Goal: Task Accomplishment & Management: Manage account settings

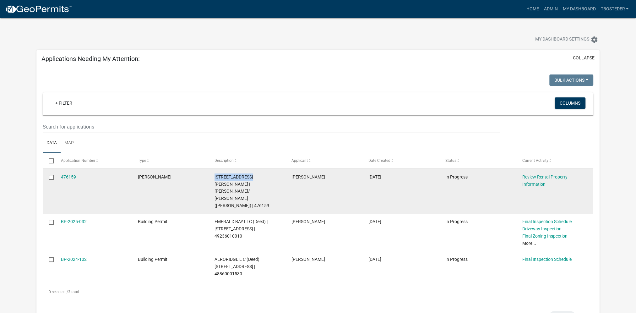
drag, startPoint x: 212, startPoint y: 176, endPoint x: 250, endPoint y: 177, distance: 38.1
click at [250, 177] on datatable-body-cell "609 E EUCLID AVE | NELSON, TIMOTHY J/ HENRY-NELSON, AMANDA J (Deed) | 476159" at bounding box center [247, 191] width 77 height 45
copy span "609 E EUCLID AVE"
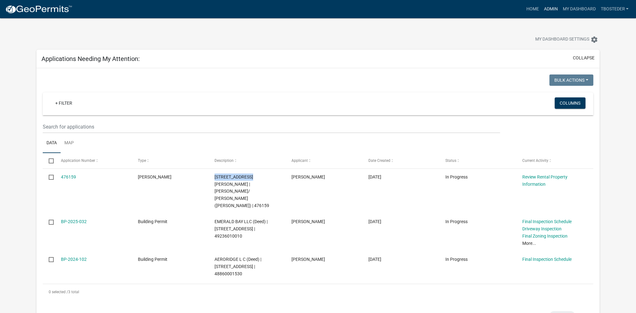
click at [543, 6] on link "Admin" at bounding box center [551, 9] width 19 height 12
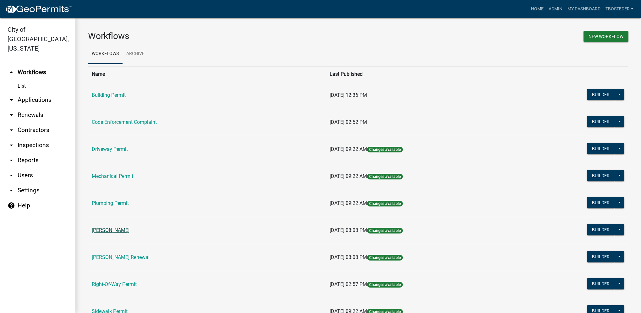
click at [123, 229] on link "[PERSON_NAME]" at bounding box center [111, 230] width 38 height 6
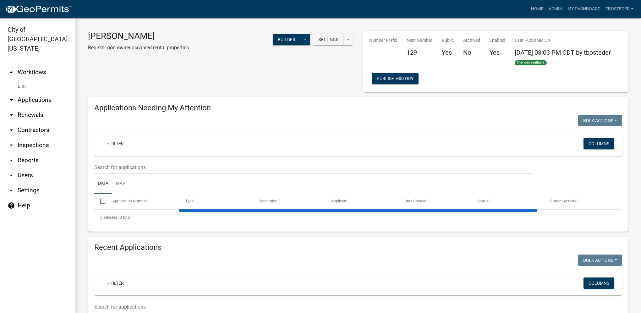
select select "1: 25"
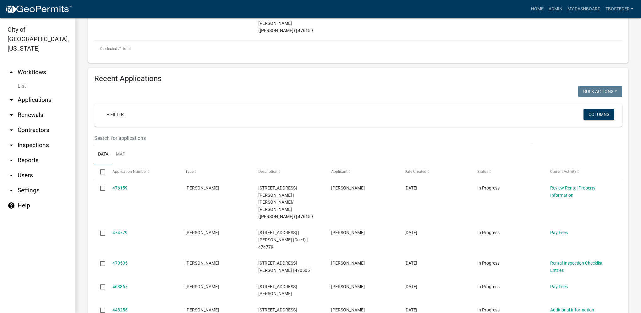
scroll to position [220, 0]
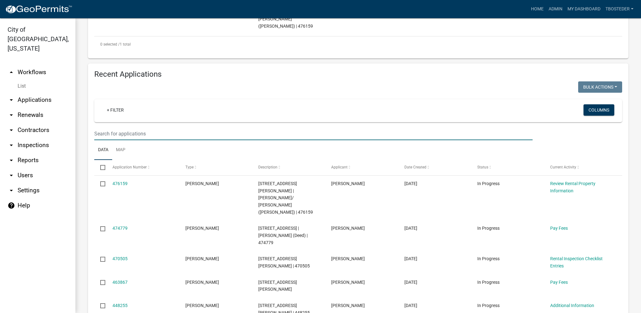
paste input "609 E EUCLID AVE"
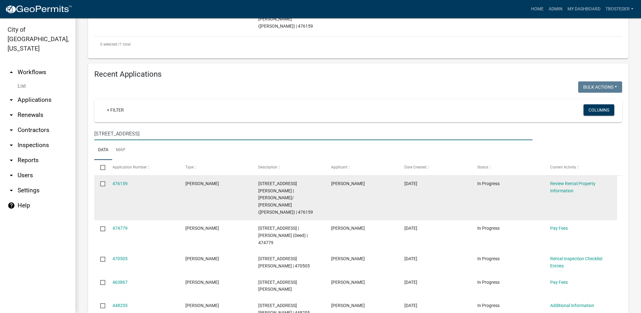
type input "609 E EUCLID AVE"
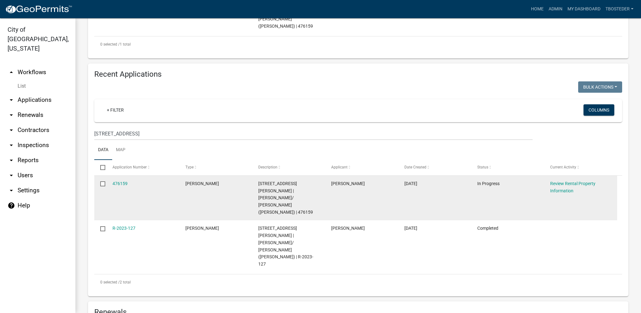
click at [103, 181] on input "checkbox" at bounding box center [102, 183] width 4 height 4
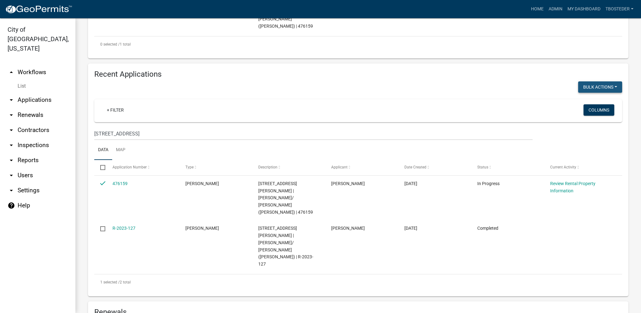
click at [583, 81] on button "Bulk Actions" at bounding box center [600, 86] width 44 height 11
click at [581, 96] on button "Void" at bounding box center [597, 103] width 50 height 15
checkbox input "false"
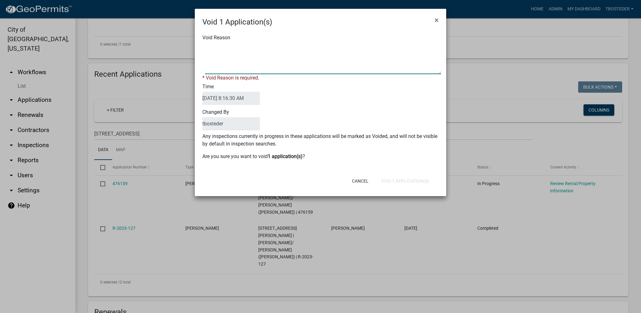
click at [354, 67] on textarea "Void Reason" at bounding box center [323, 58] width 236 height 31
type textarea "Needs to be completed under rental registration renewal"
click at [403, 180] on div "Cancel Void 1 Application(s)" at bounding box center [361, 181] width 155 height 16
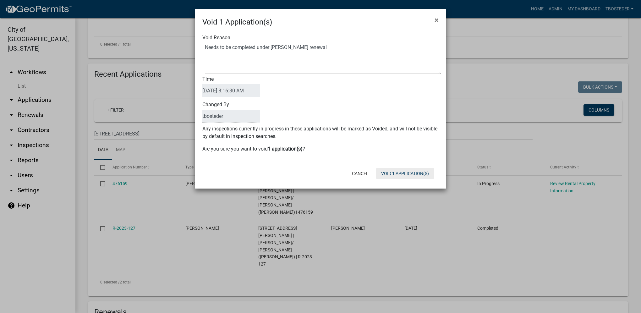
click at [402, 176] on button "Void 1 Application(s)" at bounding box center [405, 173] width 58 height 11
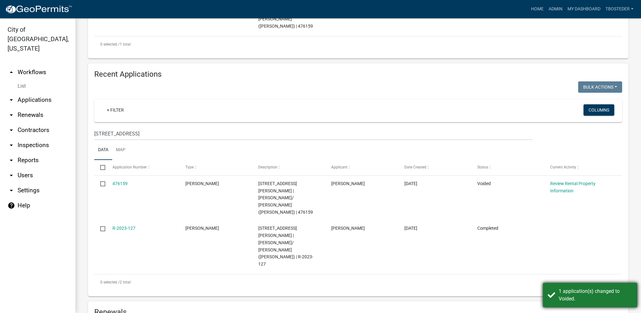
click at [585, 303] on div "1 application(s) changed to Voided." at bounding box center [590, 295] width 94 height 25
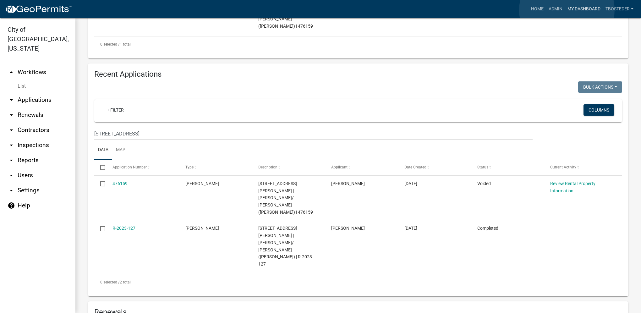
click at [567, 10] on link "My Dashboard" at bounding box center [584, 9] width 38 height 12
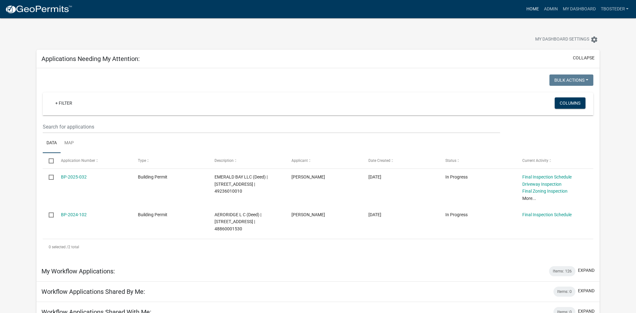
click at [537, 9] on link "Home" at bounding box center [533, 9] width 18 height 12
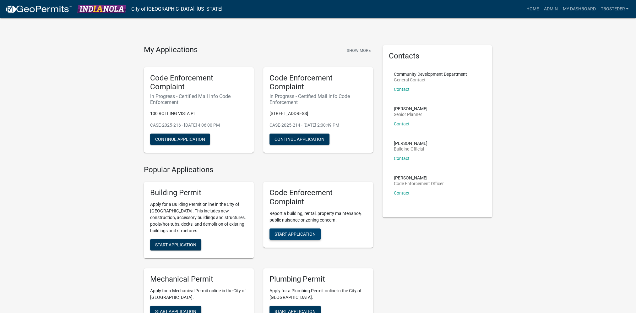
click at [305, 236] on span "Start Application" at bounding box center [295, 233] width 41 height 5
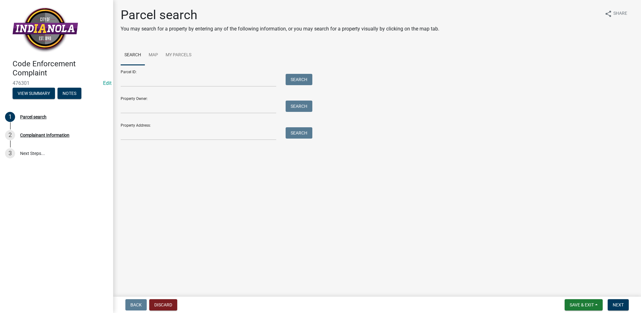
click at [195, 140] on div "Parcel search You may search for a property by entering any of the following in…" at bounding box center [377, 77] width 522 height 138
click at [195, 139] on input "Property Address:" at bounding box center [199, 133] width 156 height 13
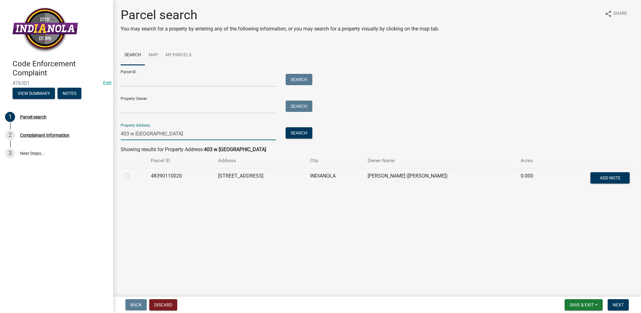
type input "403 w clinton"
click at [129, 176] on div at bounding box center [133, 176] width 19 height 8
click at [132, 172] on label at bounding box center [132, 172] width 0 height 0
click at [132, 176] on input "radio" at bounding box center [134, 174] width 4 height 4
radio input "true"
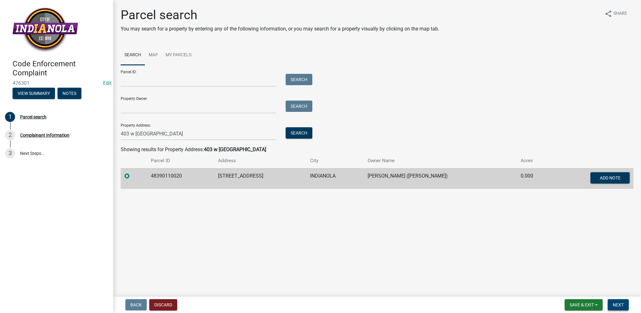
click at [614, 307] on span "Next" at bounding box center [618, 304] width 11 height 5
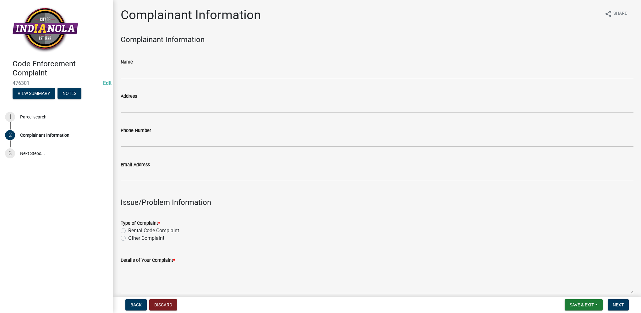
click at [124, 241] on div "Other Complaint" at bounding box center [377, 238] width 513 height 8
click at [128, 240] on label "Other Complaint" at bounding box center [146, 238] width 36 height 8
click at [128, 239] on input "Other Complaint" at bounding box center [130, 236] width 4 height 4
radio input "true"
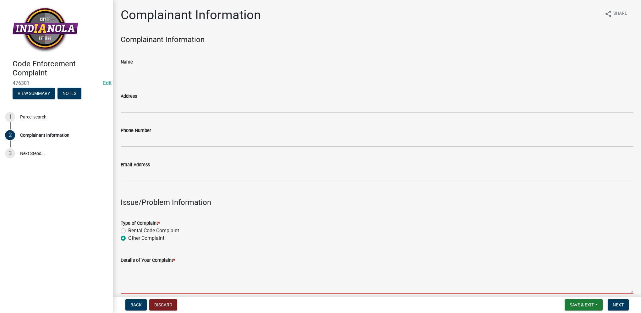
click at [138, 272] on textarea "Details of Your Complaint *" at bounding box center [377, 279] width 513 height 30
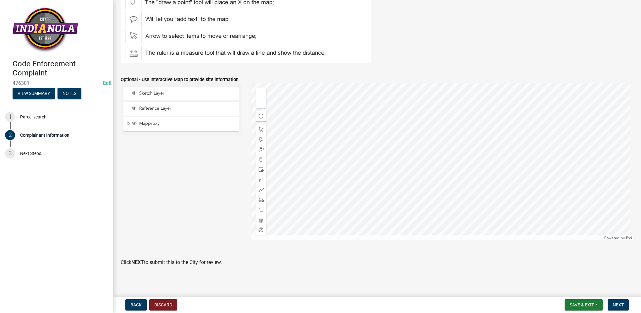
scroll to position [716, 0]
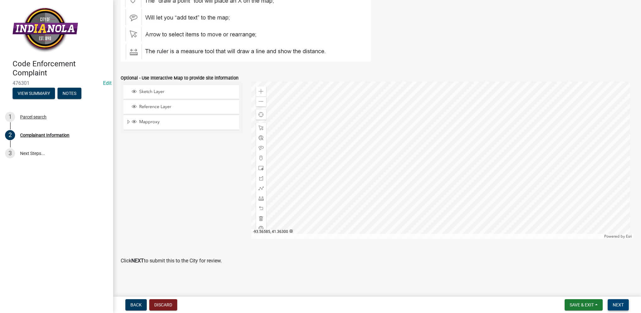
type textarea "tall grass/weeds"
click at [619, 306] on span "Next" at bounding box center [618, 304] width 11 height 5
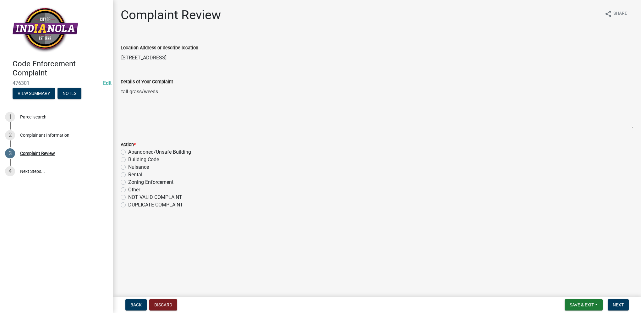
click at [128, 165] on label "Nuisance" at bounding box center [138, 167] width 21 height 8
click at [128, 165] on input "Nuisance" at bounding box center [130, 165] width 4 height 4
radio input "true"
click at [616, 305] on span "Next" at bounding box center [618, 304] width 11 height 5
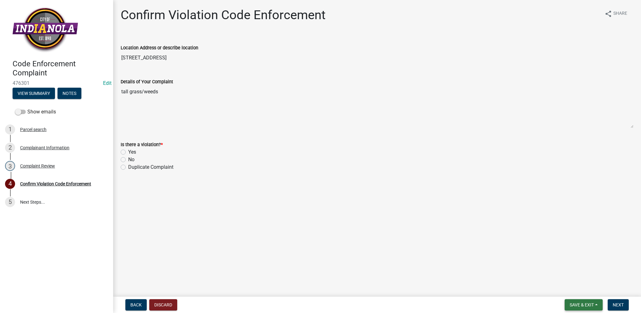
click at [576, 308] on button "Save & Exit" at bounding box center [584, 304] width 38 height 11
click at [575, 294] on button "Save & Exit" at bounding box center [578, 288] width 50 height 15
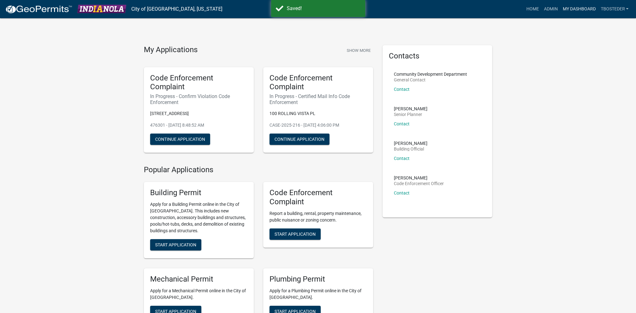
click at [562, 9] on link "My Dashboard" at bounding box center [579, 9] width 38 height 12
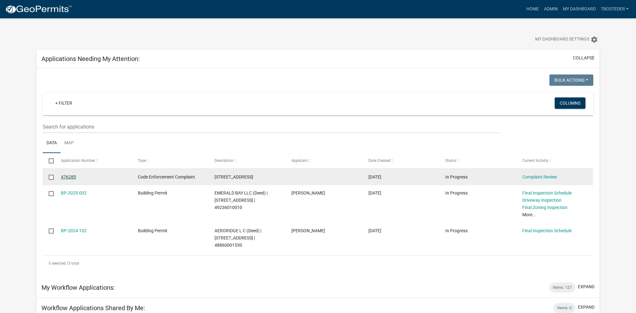
click at [64, 176] on link "476285" at bounding box center [68, 176] width 15 height 5
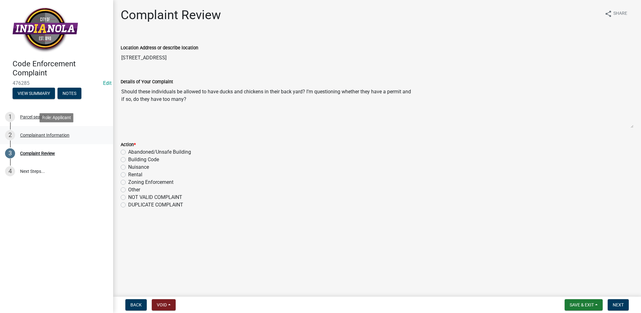
click at [76, 135] on div "2 Complainant Information" at bounding box center [54, 135] width 98 height 10
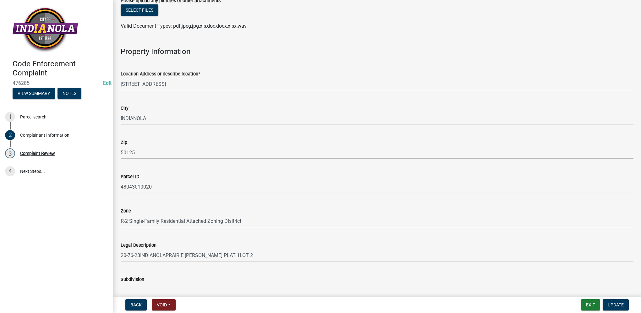
scroll to position [314, 0]
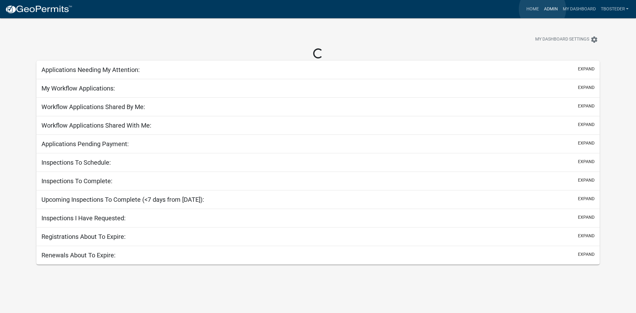
click at [543, 9] on link "Admin" at bounding box center [551, 9] width 19 height 12
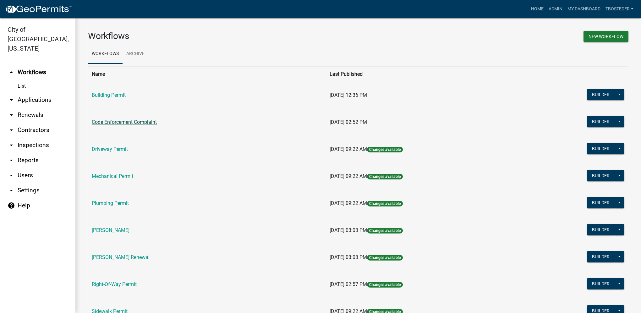
click at [144, 124] on link "Code Enforcement Complaint" at bounding box center [124, 122] width 65 height 6
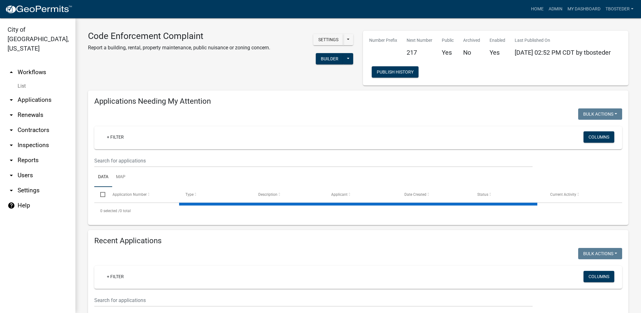
select select "1: 25"
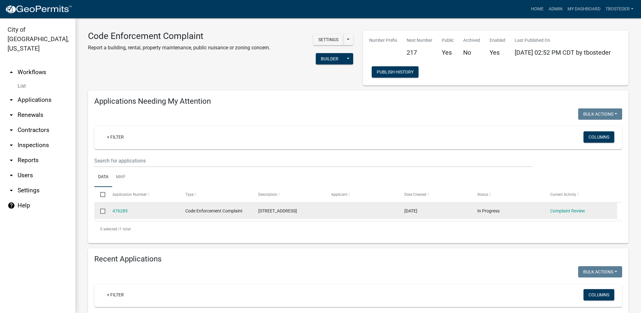
drag, startPoint x: 256, startPoint y: 210, endPoint x: 296, endPoint y: 212, distance: 39.7
click at [296, 212] on datatable-body-cell "[STREET_ADDRESS]" at bounding box center [288, 211] width 73 height 16
copy span "[STREET_ADDRESS]"
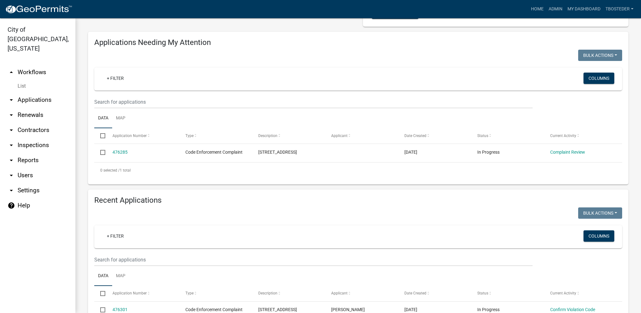
scroll to position [63, 0]
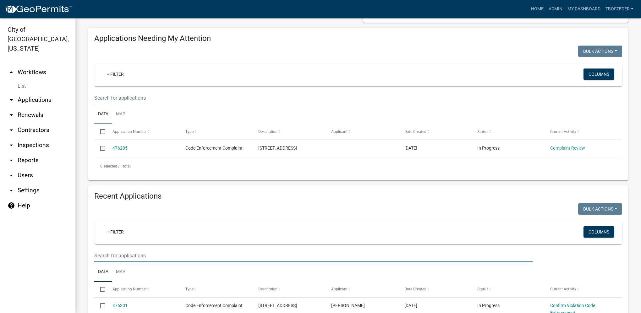
paste input "[STREET_ADDRESS]"
type input "[STREET_ADDRESS]"
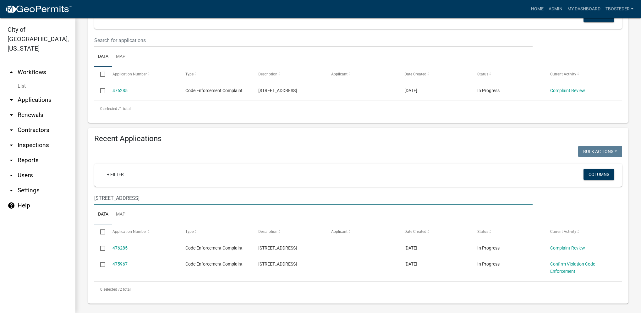
scroll to position [124, 0]
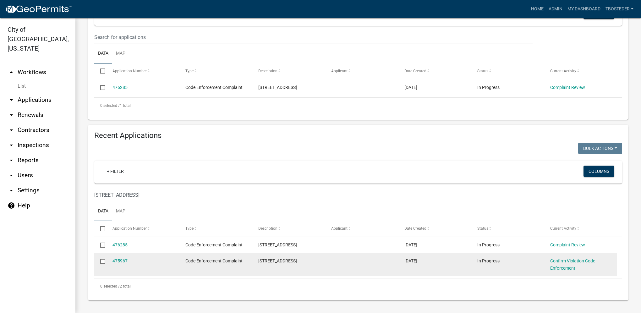
click at [124, 265] on div "475967" at bounding box center [143, 260] width 61 height 7
click at [122, 261] on link "475967" at bounding box center [120, 260] width 15 height 5
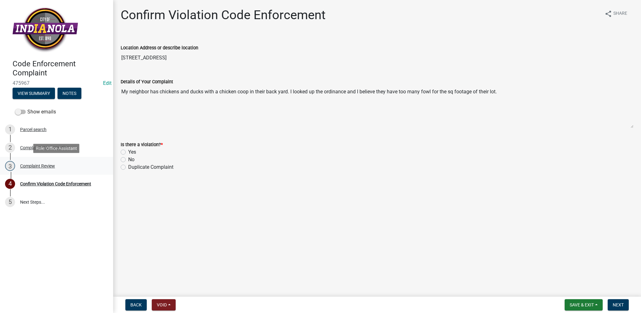
click at [52, 164] on div "Complaint Review" at bounding box center [37, 166] width 35 height 4
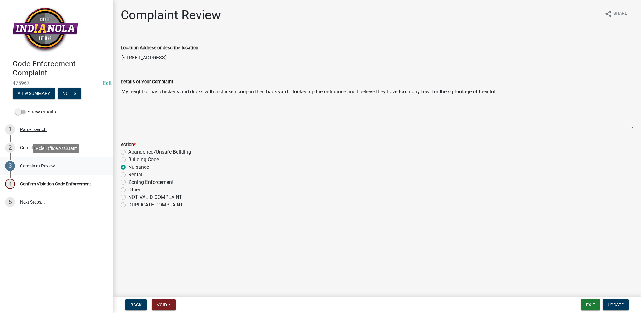
click at [51, 157] on link "3 Complaint Review" at bounding box center [56, 166] width 113 height 18
click at [21, 146] on div "Complainant Information" at bounding box center [44, 148] width 49 height 4
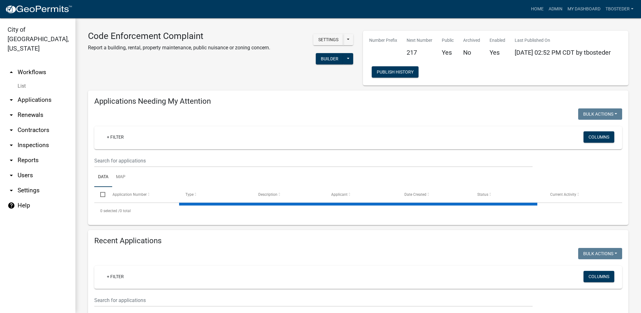
select select "1: 25"
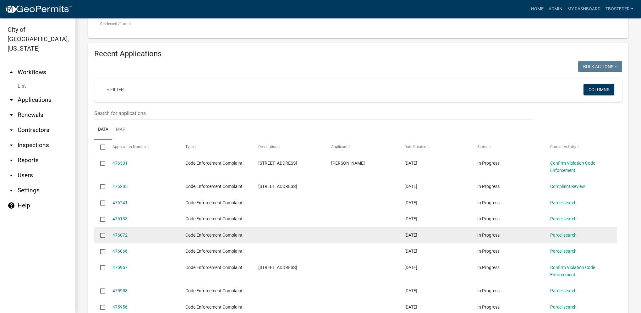
scroll to position [251, 0]
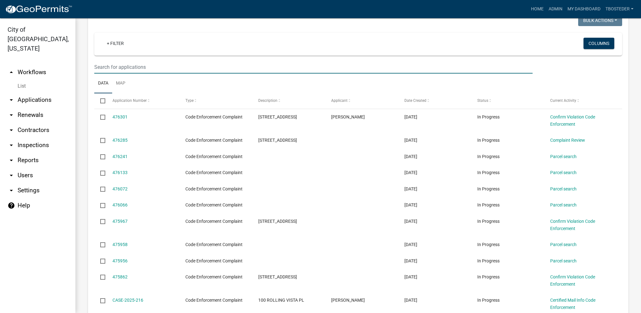
paste input "[STREET_ADDRESS]"
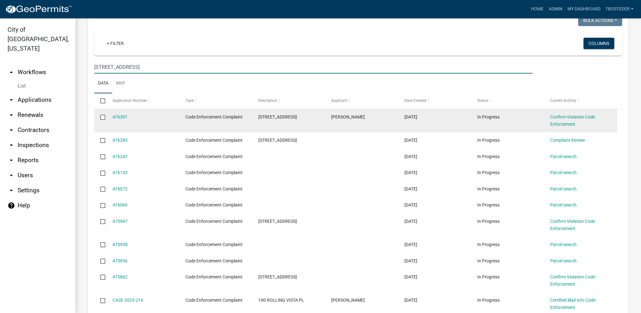
type input "[STREET_ADDRESS]"
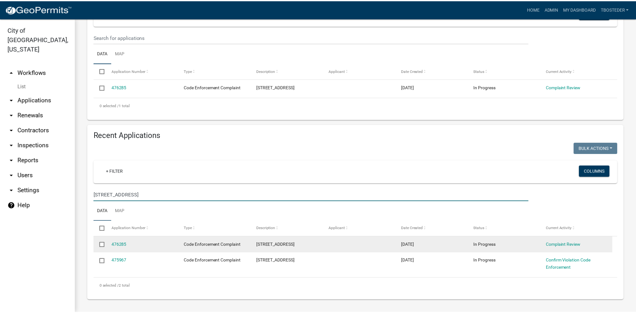
scroll to position [124, 0]
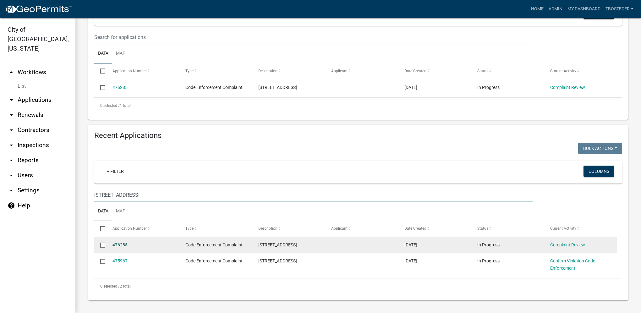
click at [121, 244] on link "476285" at bounding box center [120, 244] width 15 height 5
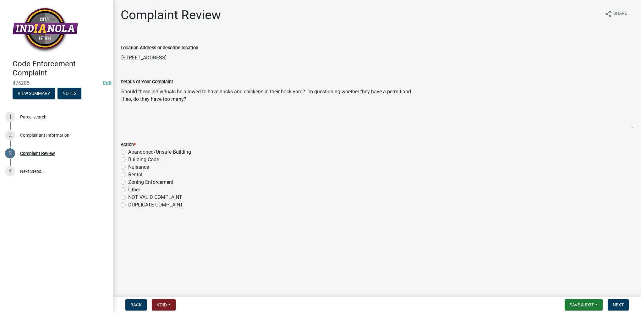
click at [128, 204] on label "DUPLICATE COMPLAINT" at bounding box center [155, 205] width 55 height 8
click at [128, 204] on input "DUPLICATE COMPLAINT" at bounding box center [130, 203] width 4 height 4
radio input "true"
click at [611, 305] on button "Next" at bounding box center [618, 304] width 21 height 11
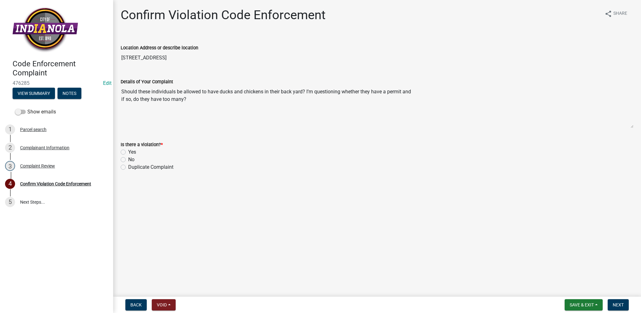
click at [128, 167] on label "Duplicate Complaint" at bounding box center [150, 167] width 45 height 8
click at [128, 167] on input "Duplicate Complaint" at bounding box center [130, 165] width 4 height 4
radio input "true"
click at [612, 304] on button "Next" at bounding box center [618, 304] width 21 height 11
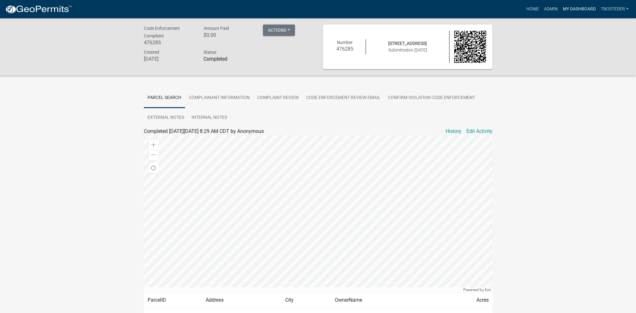
click at [584, 9] on link "My Dashboard" at bounding box center [579, 9] width 38 height 12
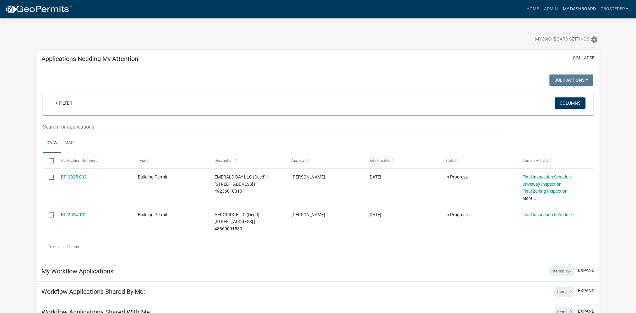
click at [583, 8] on link "My Dashboard" at bounding box center [579, 9] width 38 height 12
click at [549, 6] on link "Admin" at bounding box center [551, 9] width 19 height 12
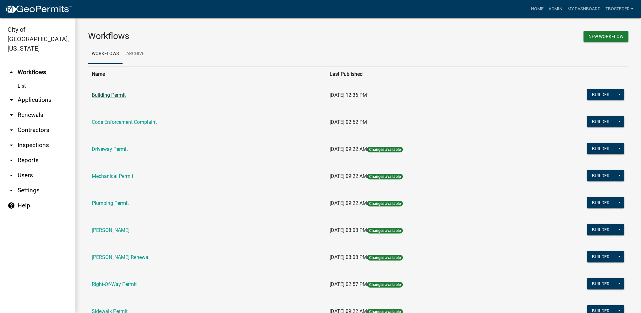
click at [109, 96] on link "Building Permit" at bounding box center [109, 95] width 34 height 6
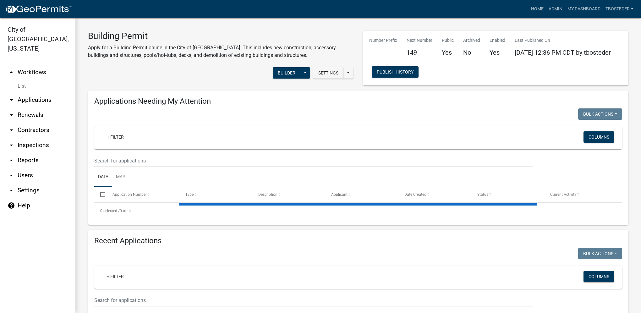
select select "1: 25"
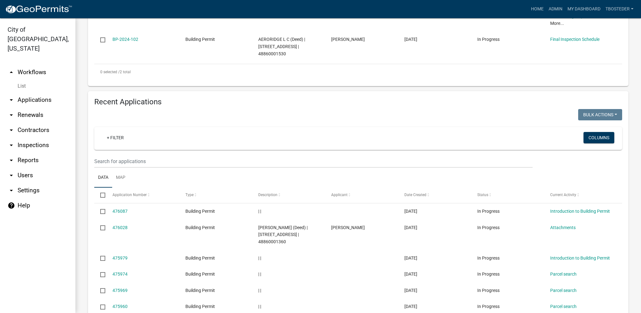
scroll to position [220, 0]
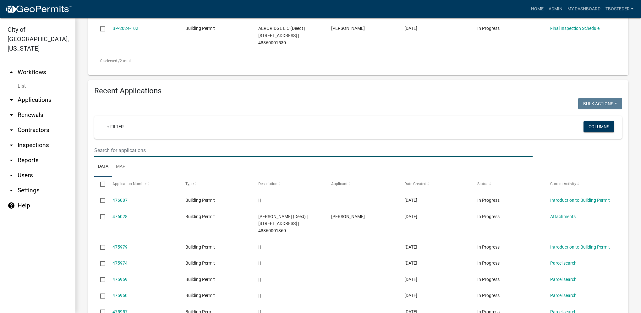
click at [158, 154] on input "text" at bounding box center [313, 150] width 438 height 13
type input "702 e trail ridge"
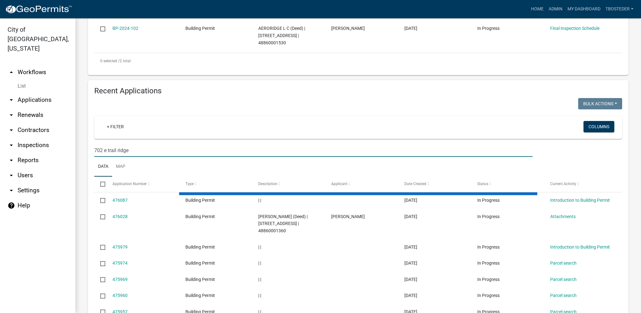
scroll to position [198, 0]
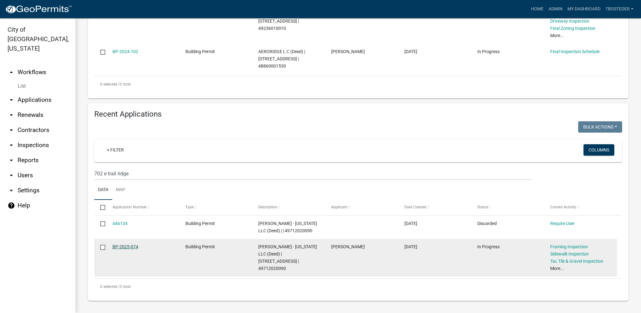
click at [130, 247] on link "BP-2025-074" at bounding box center [126, 246] width 26 height 5
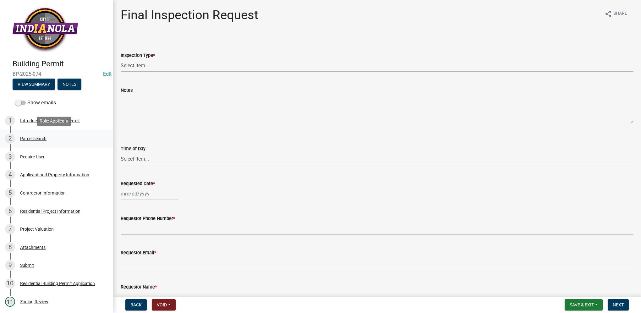
click at [29, 138] on div "Parcel search" at bounding box center [33, 138] width 26 height 4
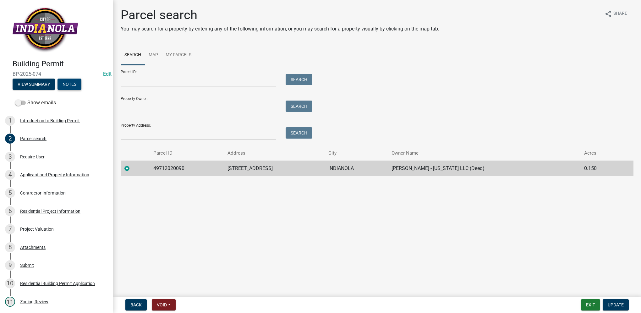
click at [74, 87] on button "Notes" at bounding box center [70, 84] width 24 height 11
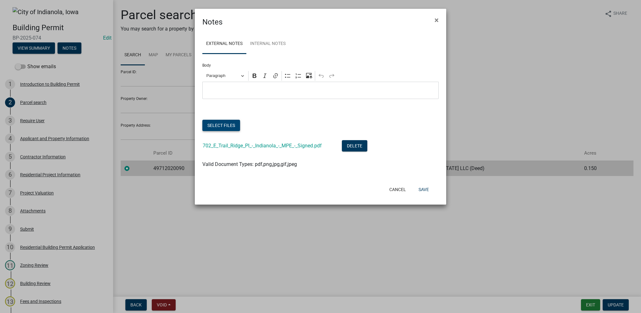
click at [231, 123] on button "Select files" at bounding box center [221, 125] width 38 height 11
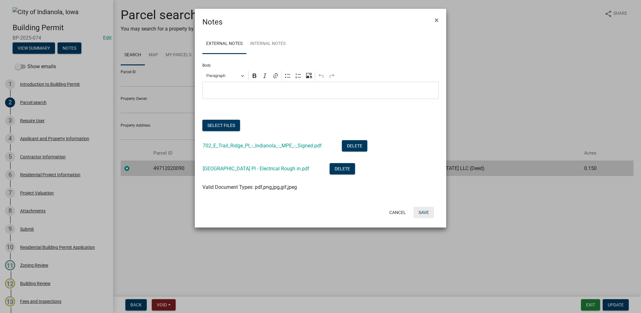
click at [427, 215] on button "Save" at bounding box center [424, 212] width 20 height 11
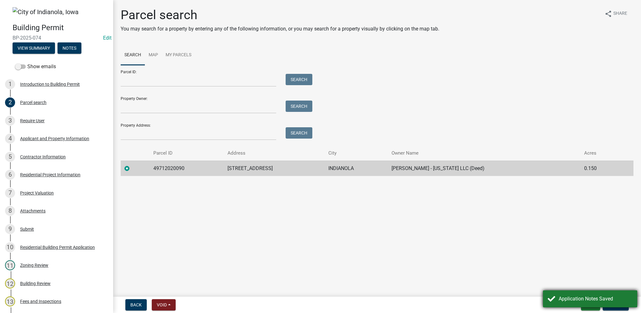
click at [599, 294] on div "Application Notes Saved" at bounding box center [590, 298] width 94 height 17
click at [591, 306] on button "Exit" at bounding box center [590, 304] width 19 height 11
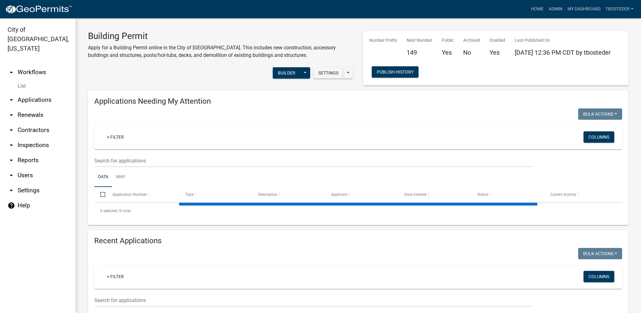
select select "1: 25"
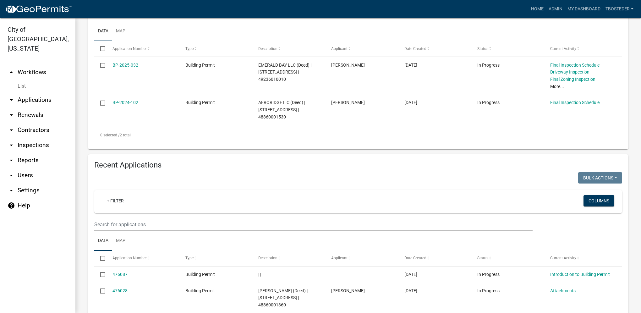
scroll to position [157, 0]
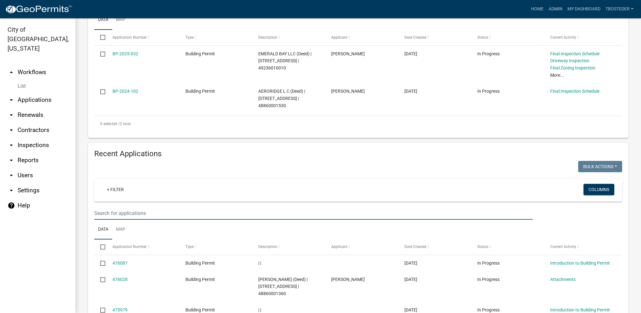
click at [176, 215] on input "text" at bounding box center [313, 213] width 438 height 13
type input "704 e trail ridge"
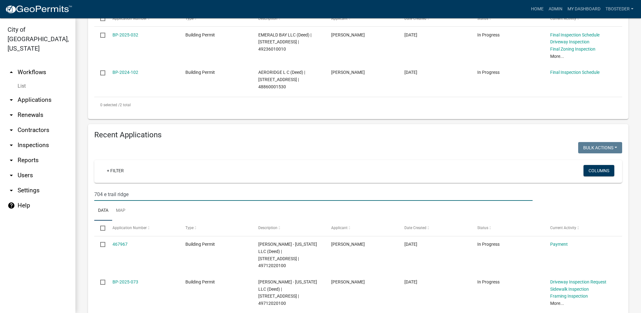
scroll to position [205, 0]
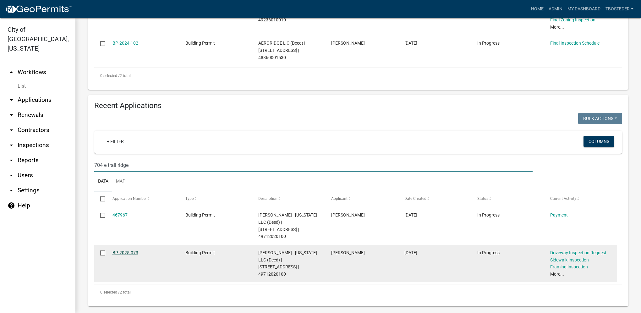
click at [137, 250] on link "BP-2025-073" at bounding box center [126, 252] width 26 height 5
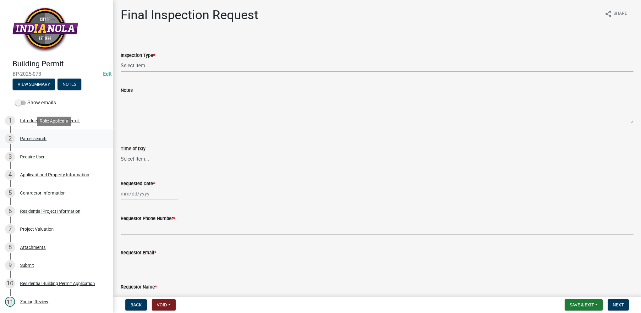
click at [35, 141] on div "Parcel search" at bounding box center [33, 138] width 26 height 4
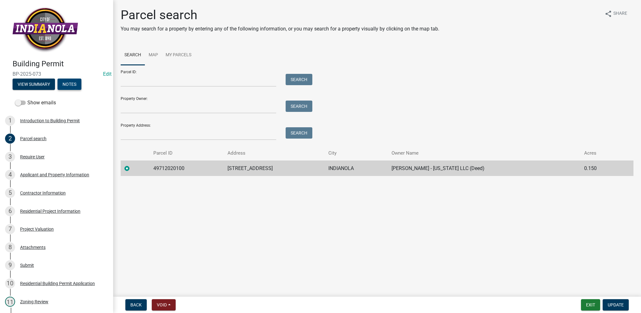
click at [61, 87] on button "Notes" at bounding box center [70, 84] width 24 height 11
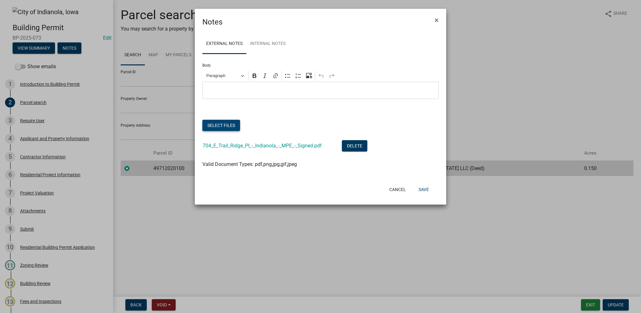
click at [227, 129] on button "Select files" at bounding box center [221, 125] width 38 height 11
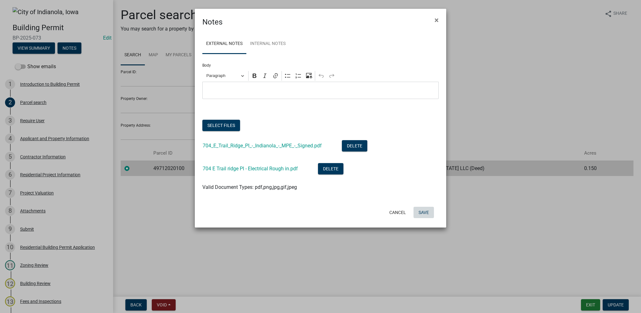
click at [427, 212] on button "Save" at bounding box center [424, 212] width 20 height 11
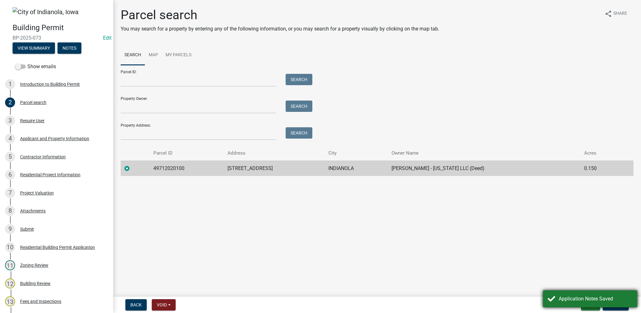
click at [596, 295] on div "Application Notes Saved" at bounding box center [596, 299] width 74 height 8
click at [592, 303] on button "Exit" at bounding box center [590, 304] width 19 height 11
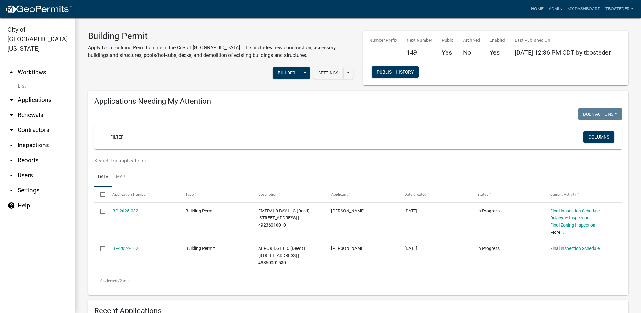
select select "1: 25"
click at [542, 14] on link "Home" at bounding box center [538, 9] width 18 height 12
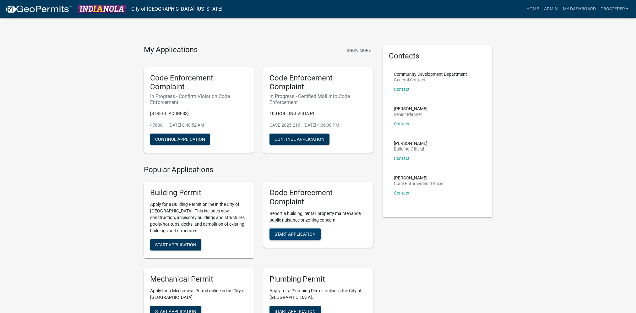
click at [308, 236] on span "Start Application" at bounding box center [295, 233] width 41 height 5
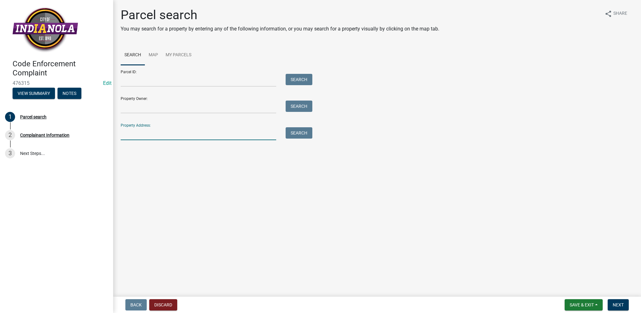
click at [188, 132] on input "Property Address:" at bounding box center [199, 133] width 156 height 13
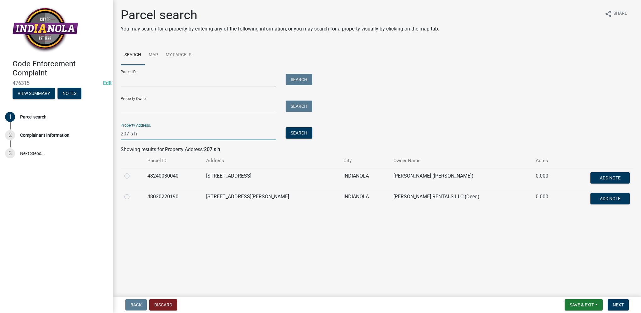
type input "207 s h"
click at [132, 172] on label at bounding box center [132, 172] width 0 height 0
click at [132, 176] on input "radio" at bounding box center [134, 174] width 4 height 4
radio input "true"
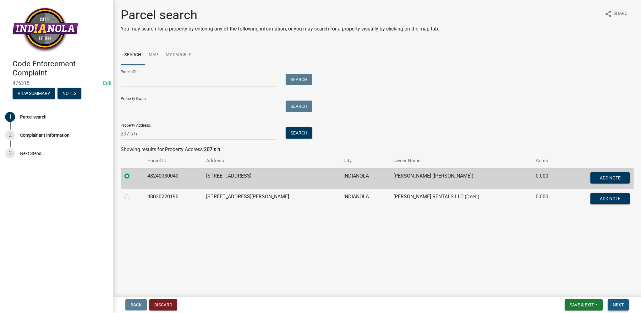
click at [621, 307] on button "Next" at bounding box center [618, 304] width 21 height 11
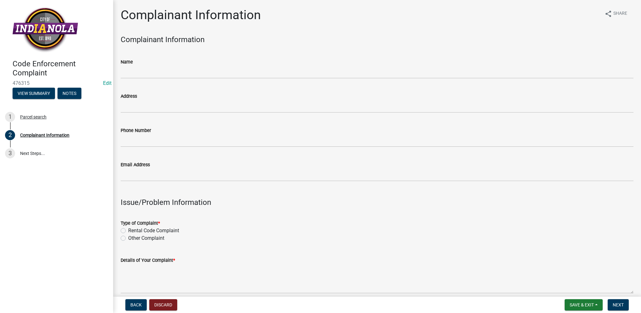
click at [128, 239] on label "Other Complaint" at bounding box center [146, 238] width 36 height 8
click at [128, 239] on input "Other Complaint" at bounding box center [130, 236] width 4 height 4
radio input "true"
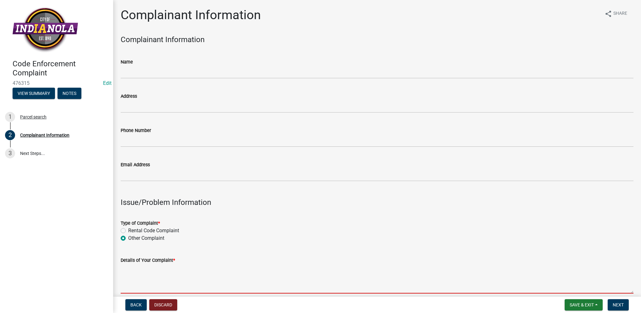
click at [137, 283] on textarea "Details of Your Complaint *" at bounding box center [377, 279] width 513 height 30
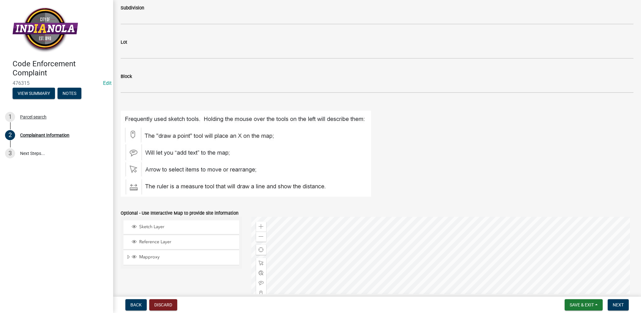
scroll to position [597, 0]
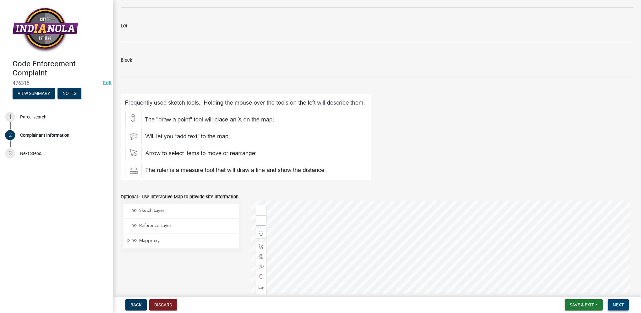
type textarea "tall grass/weeds"
click at [619, 303] on span "Next" at bounding box center [618, 304] width 11 height 5
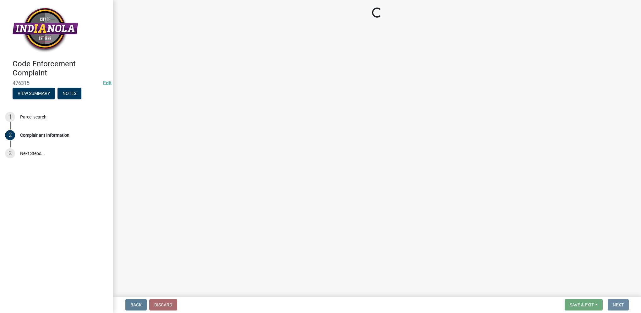
scroll to position [0, 0]
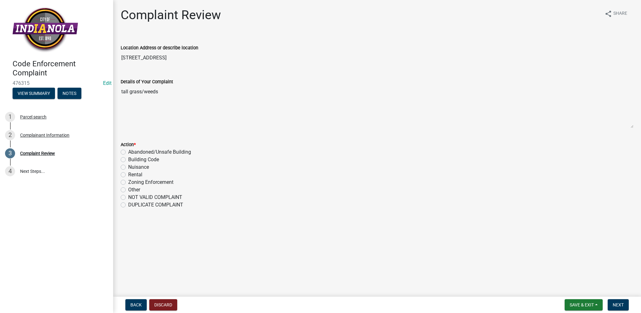
click at [128, 166] on label "Nuisance" at bounding box center [138, 167] width 21 height 8
click at [128, 166] on input "Nuisance" at bounding box center [130, 165] width 4 height 4
radio input "true"
click at [613, 306] on span "Next" at bounding box center [618, 304] width 11 height 5
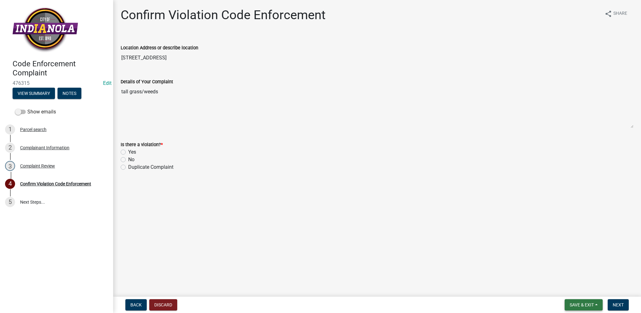
click at [581, 308] on button "Save & Exit" at bounding box center [584, 304] width 38 height 11
click at [580, 291] on button "Save & Exit" at bounding box center [578, 288] width 50 height 15
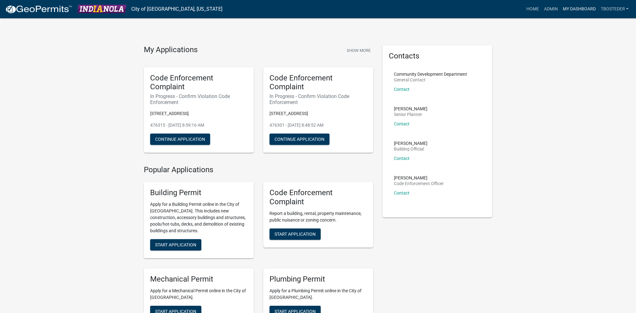
click at [589, 13] on link "My Dashboard" at bounding box center [579, 9] width 38 height 12
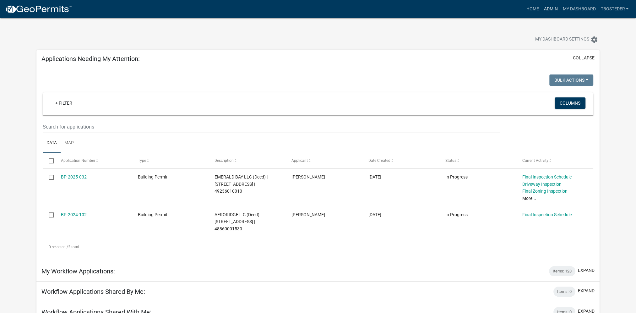
drag, startPoint x: 552, startPoint y: 8, endPoint x: 542, endPoint y: 10, distance: 9.4
click at [552, 8] on link "Admin" at bounding box center [551, 9] width 19 height 12
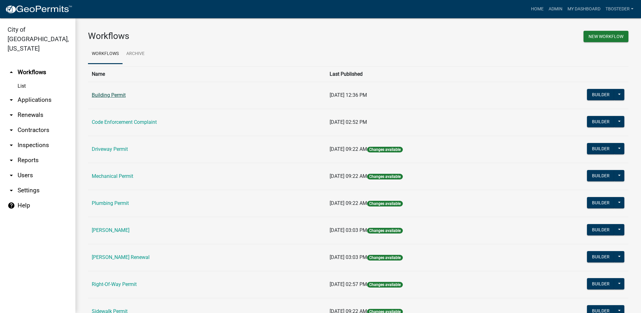
click at [105, 95] on link "Building Permit" at bounding box center [109, 95] width 34 height 6
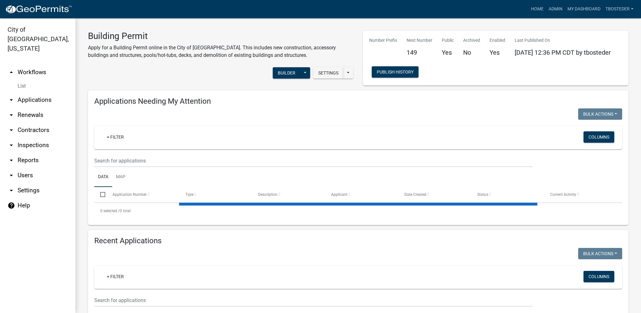
select select "1: 25"
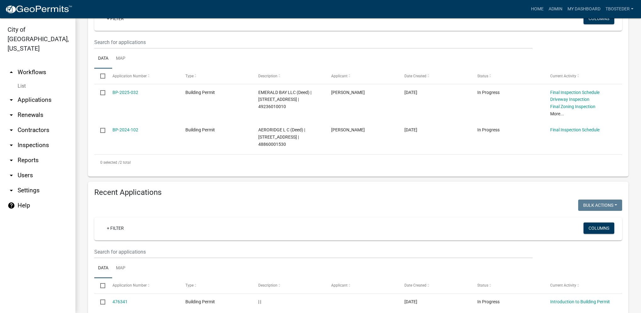
scroll to position [126, 0]
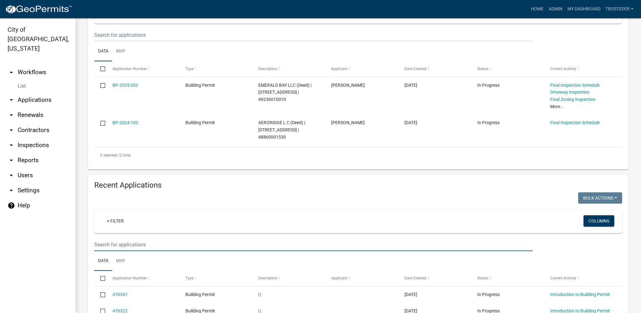
click at [110, 249] on input "text" at bounding box center [313, 244] width 438 height 13
type input "1511 w lincoln pl"
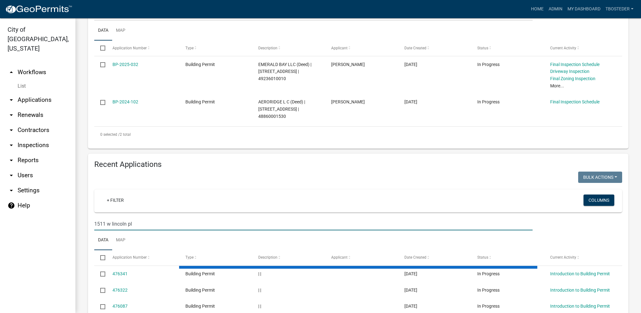
scroll to position [198, 0]
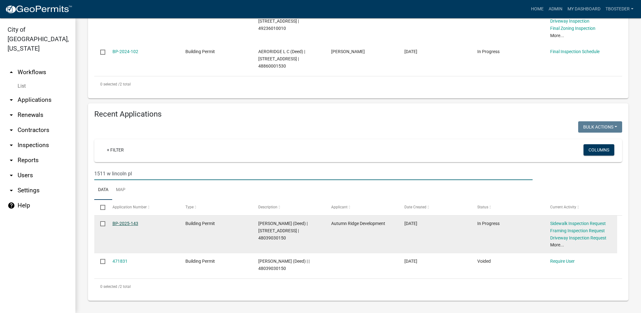
click at [131, 222] on link "BP-2025-143" at bounding box center [126, 223] width 26 height 5
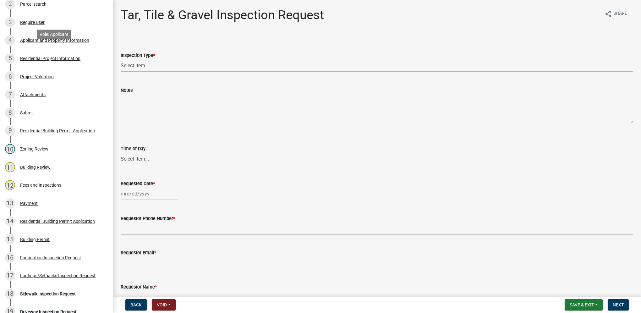
scroll to position [94, 0]
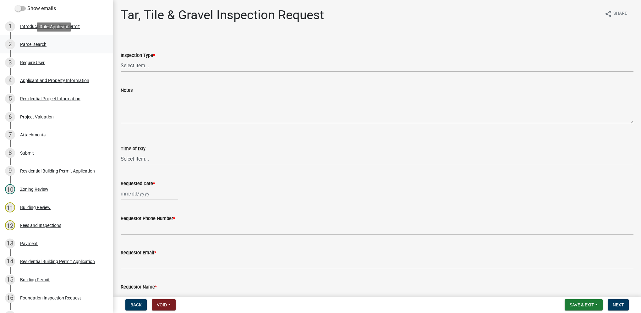
click at [50, 48] on div "2 Parcel search" at bounding box center [54, 44] width 98 height 10
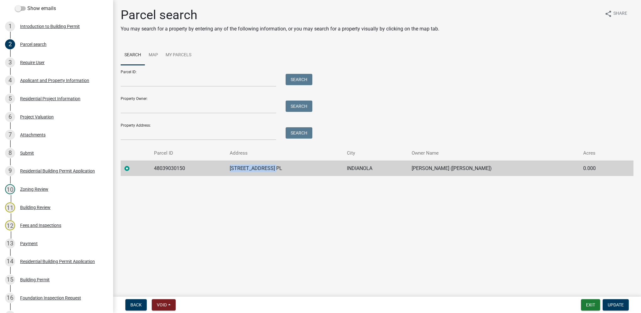
drag, startPoint x: 244, startPoint y: 168, endPoint x: 307, endPoint y: 165, distance: 63.3
click at [307, 165] on td "1511 W LINCOLN PL" at bounding box center [285, 168] width 118 height 15
drag, startPoint x: 307, startPoint y: 165, endPoint x: 287, endPoint y: 168, distance: 19.8
copy td "1511 W LINCOLN PL"
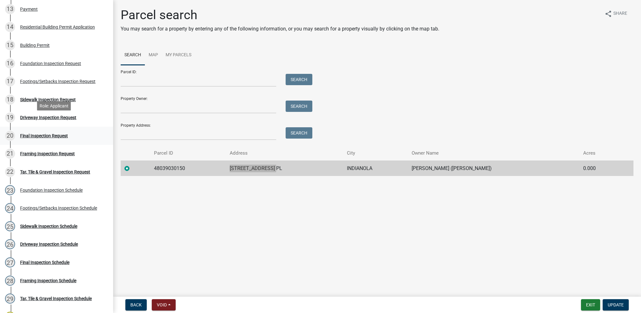
scroll to position [314, 0]
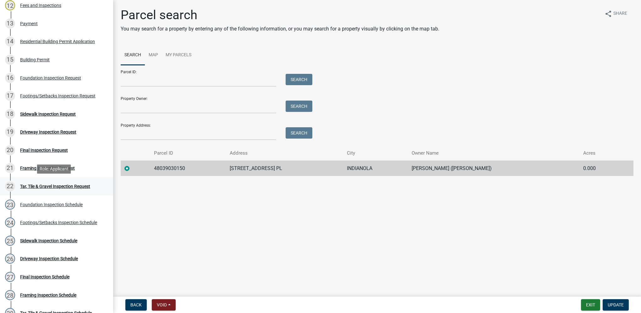
click at [69, 187] on div "Tar, Tile & Gravel Inspection Request" at bounding box center [55, 186] width 70 height 4
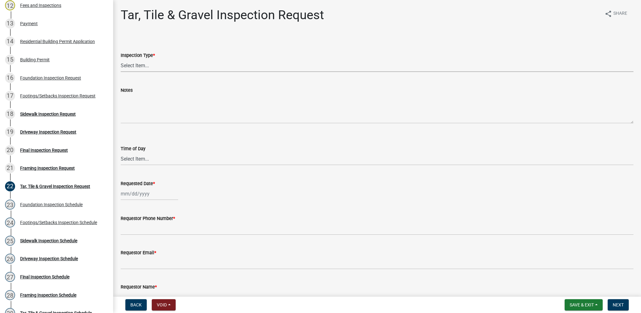
click at [158, 67] on select "Select Item... Tar, Tile & Gravel" at bounding box center [377, 65] width 513 height 13
click at [121, 59] on select "Select Item... Tar, Tile & Gravel" at bounding box center [377, 65] width 513 height 13
select select "fda2d186-7b72-494f-953d-ff3224f5c2b2"
click at [151, 171] on wm-data-entity-input "Time of Day Select Item... AM PM" at bounding box center [377, 150] width 513 height 42
click at [148, 163] on select "Select Item... AM PM" at bounding box center [377, 158] width 513 height 13
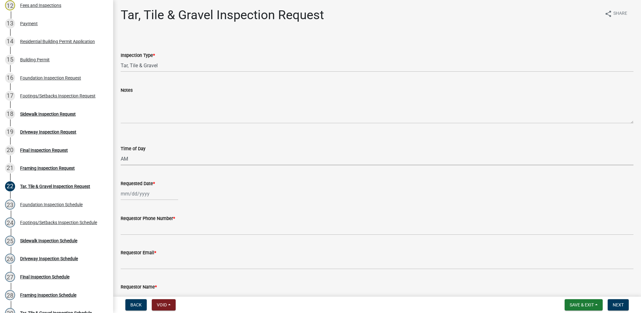
click at [121, 152] on select "Select Item... AM PM" at bounding box center [377, 158] width 513 height 13
select select "88af556d-fdf1-454b-b933-61cadeae1443"
select select "9"
select select "2025"
drag, startPoint x: 145, startPoint y: 193, endPoint x: 140, endPoint y: 196, distance: 5.2
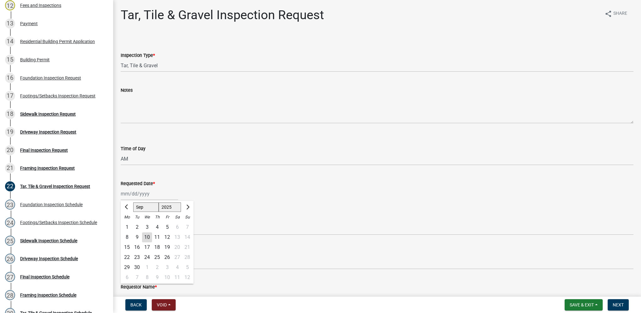
click at [145, 193] on div "[PERSON_NAME] Feb Mar Apr [PERSON_NAME][DATE] Oct Nov [DATE] 1526 1527 1528 152…" at bounding box center [150, 193] width 58 height 13
click at [157, 238] on div "11" at bounding box center [157, 237] width 10 height 10
type input "09/11/2025"
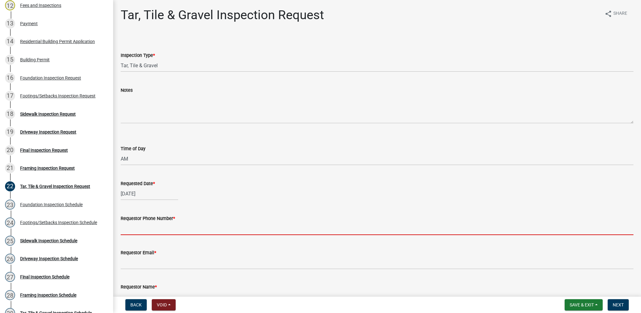
click at [157, 230] on input "Requestor Phone Number *" at bounding box center [377, 228] width 513 height 13
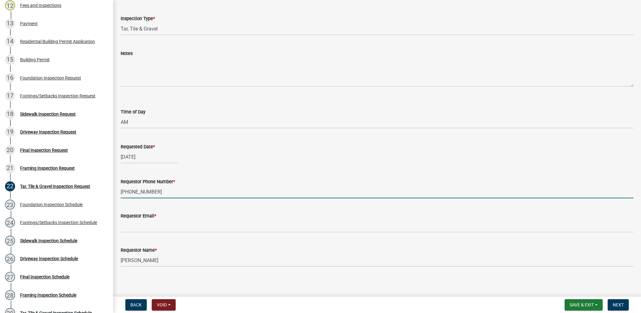
scroll to position [39, 0]
type input "515-202-5498"
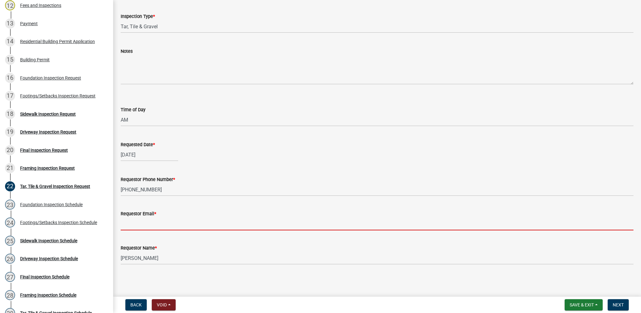
click at [168, 226] on input "Requestor Email *" at bounding box center [377, 223] width 513 height 13
type input "na@na.com"
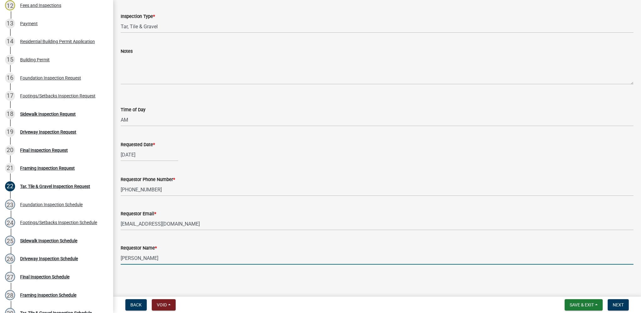
drag, startPoint x: 157, startPoint y: 256, endPoint x: 108, endPoint y: 244, distance: 49.9
click at [109, 245] on div "Building Permit BP-2025-143 Edit View Summary Notes Show emails 1 Introduction …" at bounding box center [320, 156] width 641 height 313
type input "Bryan Corrigan"
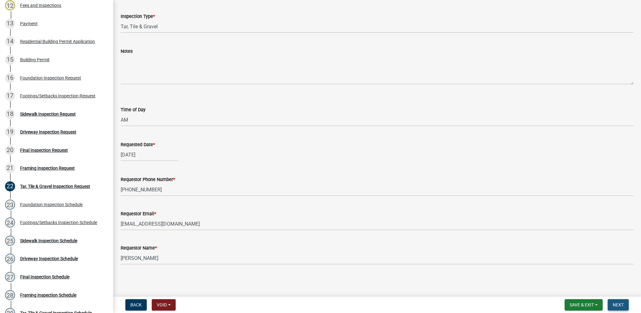
click at [617, 302] on span "Next" at bounding box center [618, 304] width 11 height 5
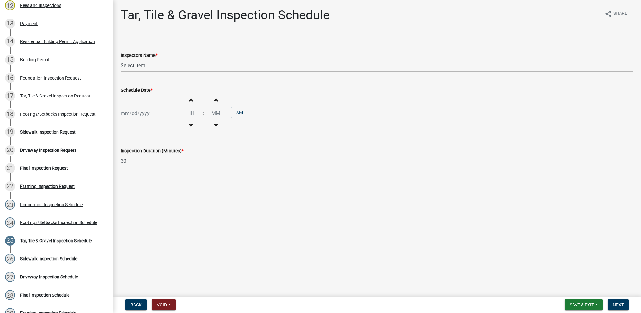
drag, startPoint x: 132, startPoint y: 66, endPoint x: 134, endPoint y: 61, distance: 5.9
click at [132, 66] on select "Select Item... IndianolaInspector (Indianola Other Inspector) T. Little (Timoth…" at bounding box center [377, 65] width 513 height 13
select select "27b8dde7-9ed4-44e4-ae8e-5969b60be3e6"
click at [121, 59] on select "Select Item... IndianolaInspector (Indianola Other Inspector) T. Little (Timoth…" at bounding box center [377, 65] width 513 height 13
click at [151, 117] on div at bounding box center [150, 113] width 58 height 13
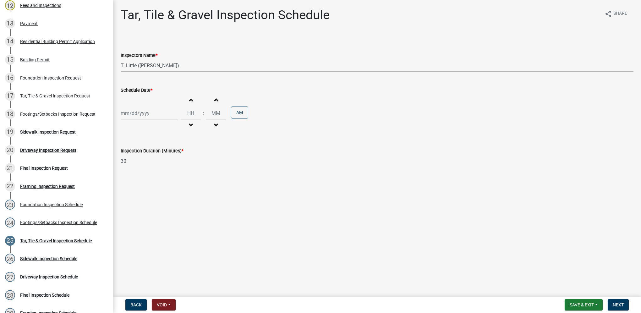
select select "9"
select select "2025"
click at [158, 160] on div "11" at bounding box center [157, 157] width 10 height 10
type input "09/11/2025"
click at [190, 114] on input "Hours" at bounding box center [191, 113] width 20 height 13
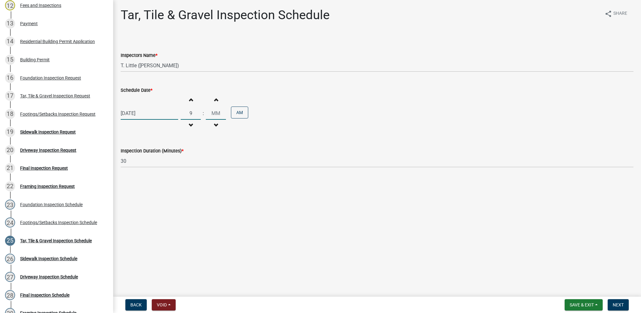
type input "09"
type input "00"
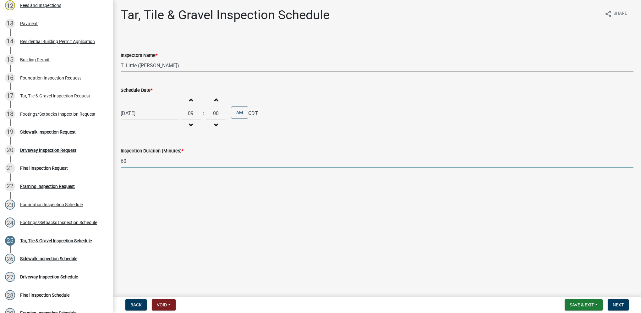
type input "60"
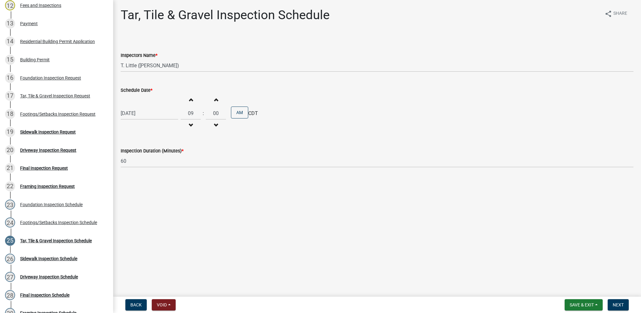
click at [617, 298] on nav "Back Void Withdraw Lock Expire Void Save & Exit Save Save & Exit Next" at bounding box center [377, 305] width 528 height 16
click at [617, 304] on span "Next" at bounding box center [618, 304] width 11 height 5
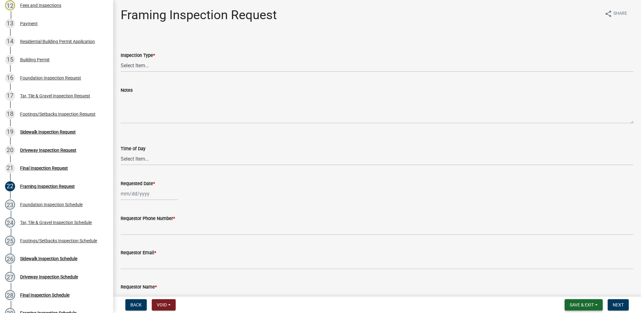
click at [588, 305] on span "Save & Exit" at bounding box center [582, 304] width 24 height 5
click at [581, 290] on button "Save & Exit" at bounding box center [578, 288] width 50 height 15
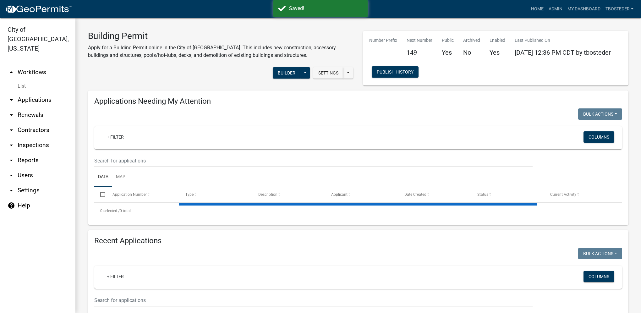
select select "1: 25"
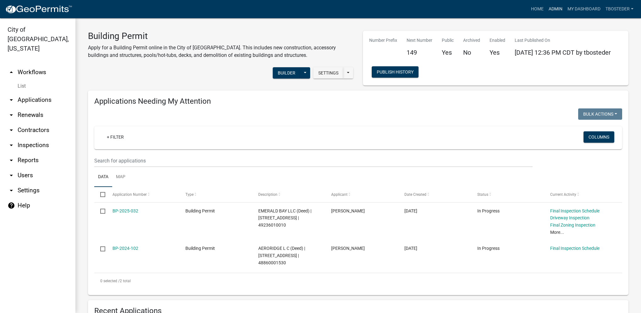
click at [548, 5] on link "Admin" at bounding box center [555, 9] width 19 height 12
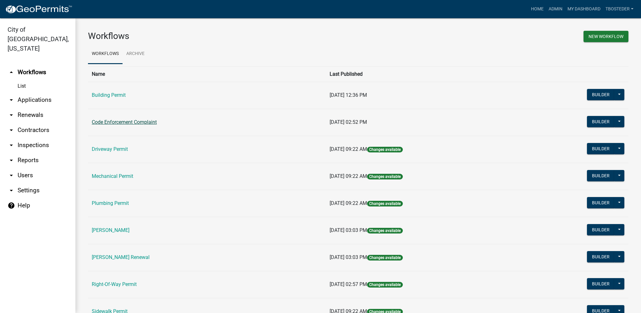
click at [140, 121] on link "Code Enforcement Complaint" at bounding box center [124, 122] width 65 height 6
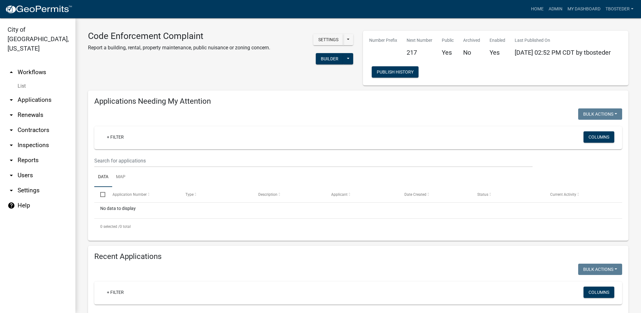
select select "1: 25"
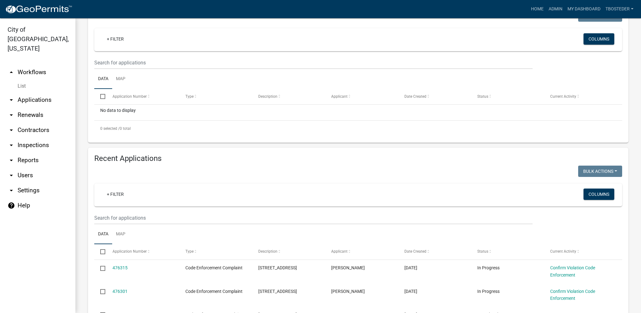
scroll to position [126, 0]
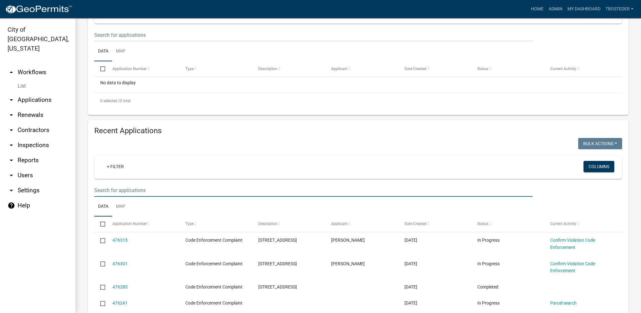
click at [170, 187] on input "text" at bounding box center [313, 190] width 438 height 13
type input "407 w salem"
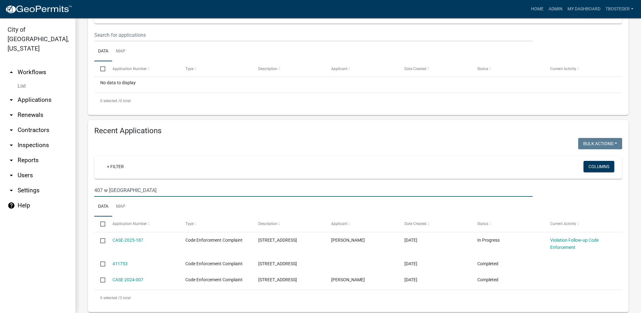
scroll to position [138, 0]
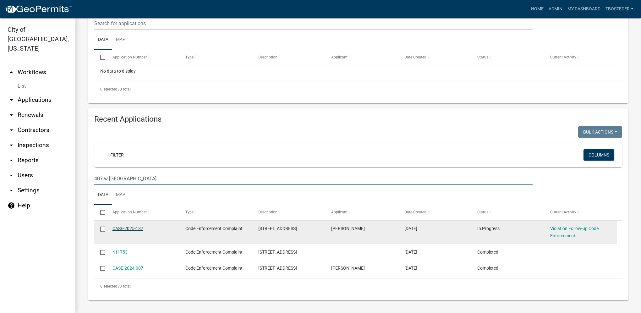
click at [125, 226] on link "CASE-2025-187" at bounding box center [128, 228] width 31 height 5
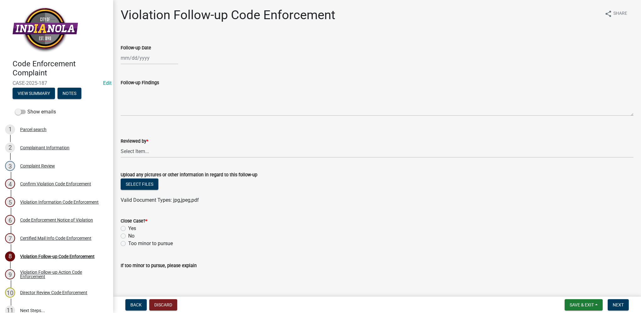
select select "9"
select select "2025"
click at [144, 58] on div "[PERSON_NAME] Feb Mar Apr [PERSON_NAME][DATE] Oct Nov [DATE] 1526 1527 1528 152…" at bounding box center [150, 58] width 58 height 13
click at [146, 102] on div "10" at bounding box center [147, 101] width 10 height 10
type input "[DATE]"
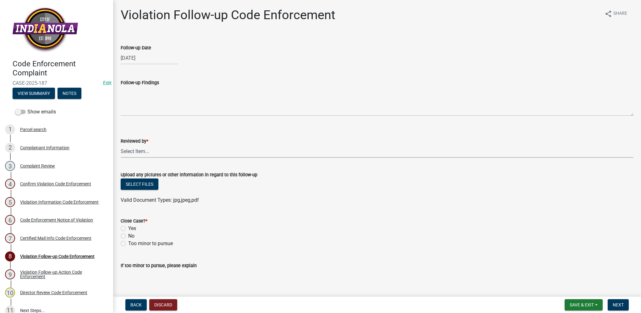
click at [153, 157] on select "Select Item... [PERSON_NAME] [PERSON_NAME] [PERSON_NAME] Other" at bounding box center [377, 151] width 513 height 13
click at [121, 145] on select "Select Item... [PERSON_NAME] [PERSON_NAME] [PERSON_NAME] Other" at bounding box center [377, 151] width 513 height 13
select select "634d5426-b8b3-48ee-aa1e-d523f7499186"
click at [128, 227] on label "Yes" at bounding box center [132, 229] width 8 height 8
click at [128, 227] on input "Yes" at bounding box center [130, 227] width 4 height 4
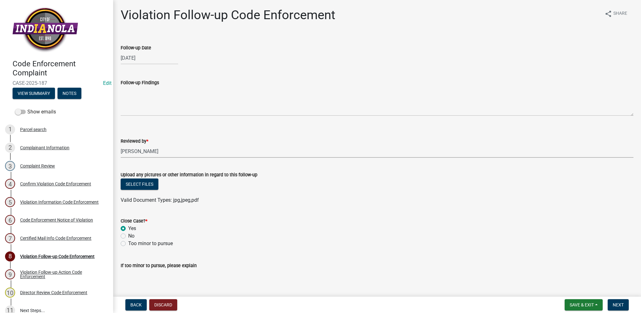
radio input "true"
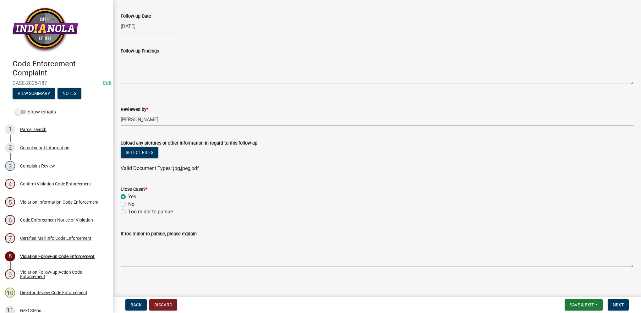
scroll to position [34, 0]
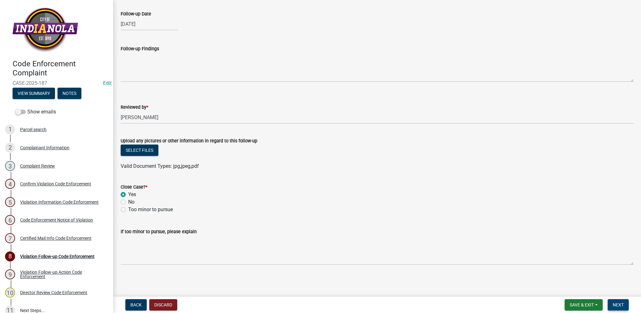
click at [609, 304] on button "Next" at bounding box center [618, 304] width 21 height 11
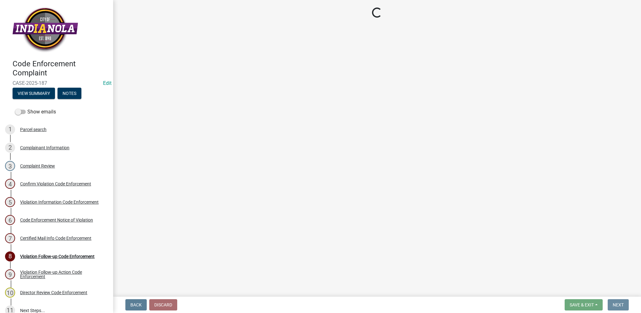
scroll to position [0, 0]
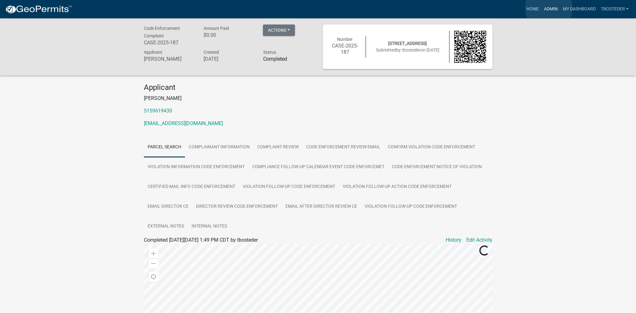
click at [549, 8] on link "Admin" at bounding box center [551, 9] width 19 height 12
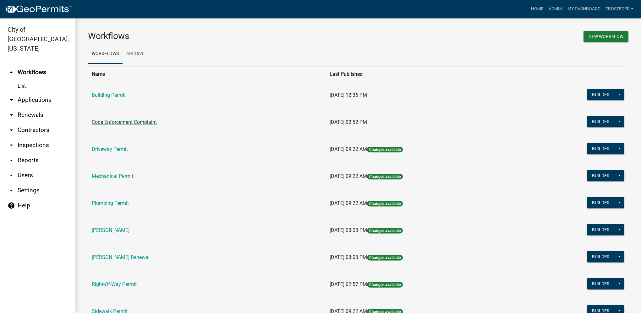
click at [144, 122] on link "Code Enforcement Complaint" at bounding box center [124, 122] width 65 height 6
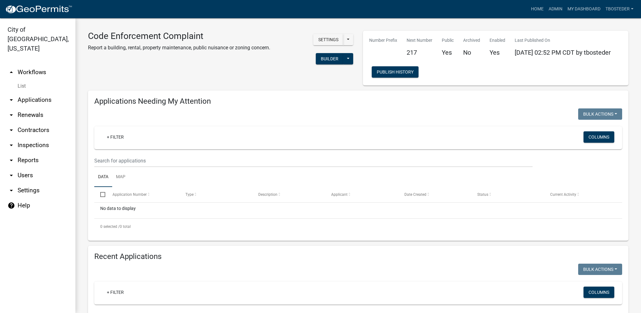
select select "1: 25"
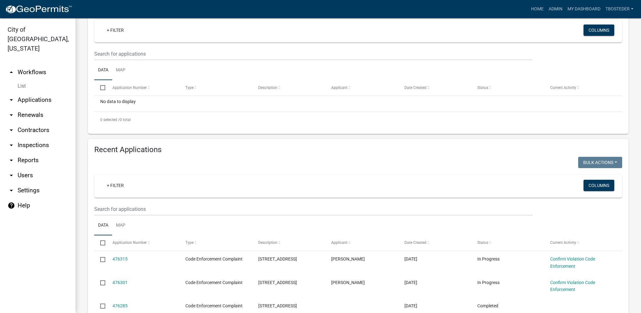
scroll to position [126, 0]
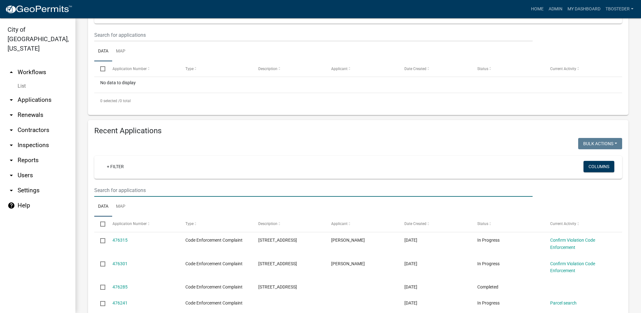
click at [136, 186] on input "text" at bounding box center [313, 190] width 438 height 13
type input "706 n 8th"
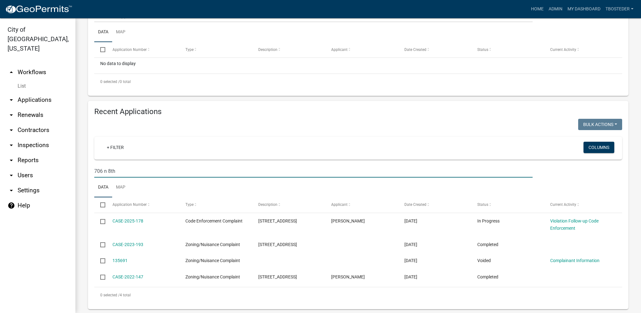
scroll to position [155, 0]
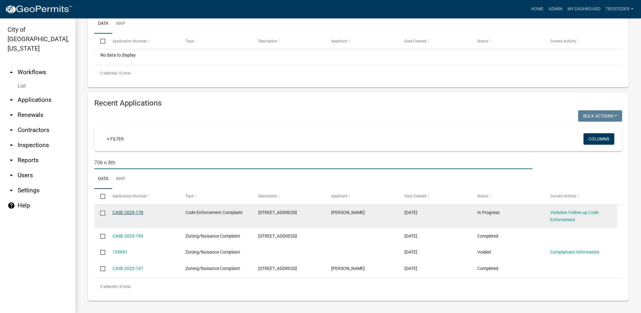
click at [135, 212] on link "CASE-2025-178" at bounding box center [128, 212] width 31 height 5
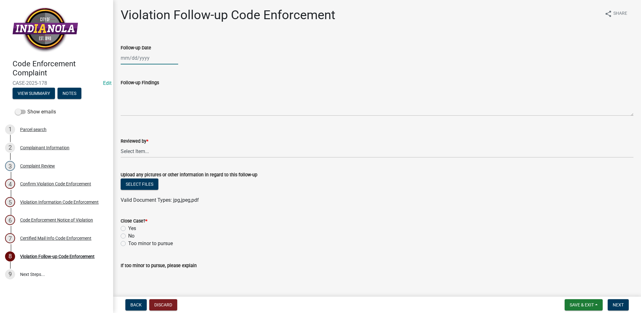
click at [145, 60] on div at bounding box center [150, 58] width 58 height 13
select select "9"
select select "2025"
click at [148, 103] on div "10" at bounding box center [147, 101] width 10 height 10
type input "[DATE]"
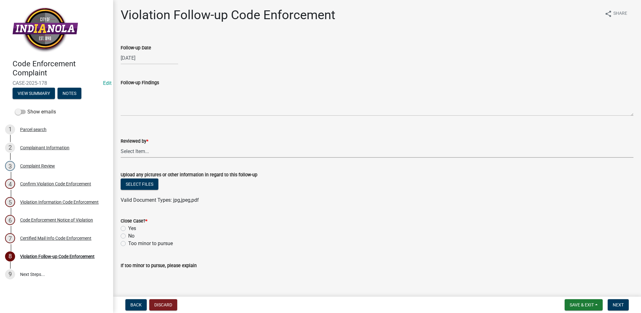
click at [155, 150] on select "Select Item... [PERSON_NAME] [PERSON_NAME] [PERSON_NAME] Other" at bounding box center [377, 151] width 513 height 13
click at [121, 145] on select "Select Item... [PERSON_NAME] [PERSON_NAME] [PERSON_NAME] Other" at bounding box center [377, 151] width 513 height 13
select select "634d5426-b8b3-48ee-aa1e-d523f7499186"
click at [128, 228] on label "Yes" at bounding box center [132, 229] width 8 height 8
click at [128, 228] on input "Yes" at bounding box center [130, 227] width 4 height 4
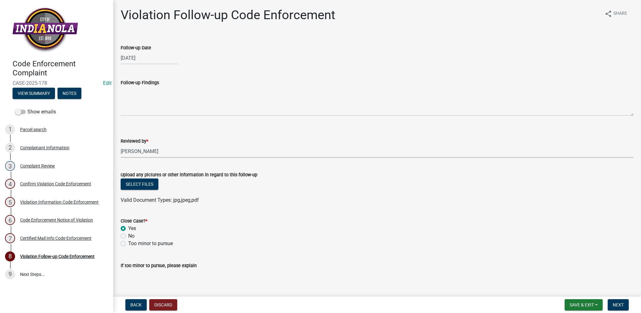
radio input "true"
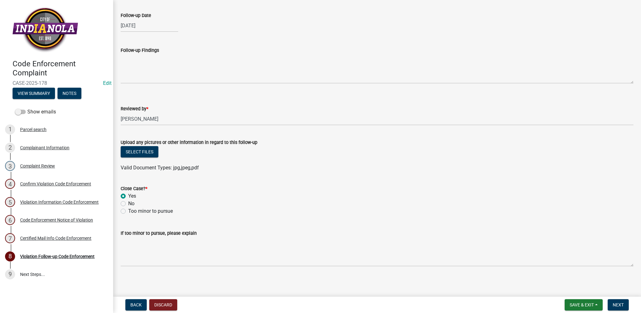
scroll to position [34, 0]
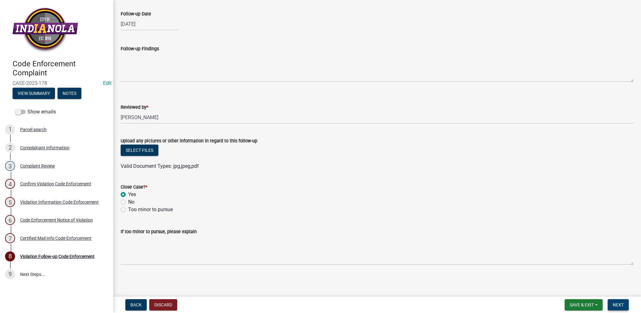
click at [617, 305] on span "Next" at bounding box center [618, 304] width 11 height 5
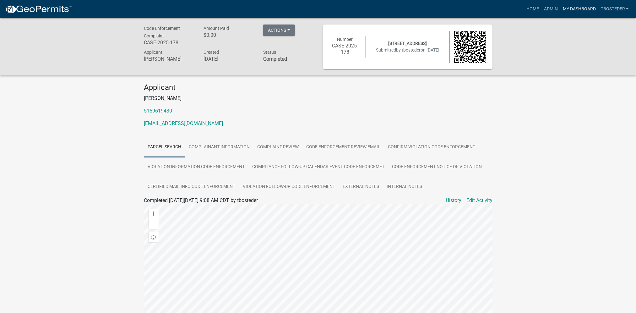
click at [580, 8] on link "My Dashboard" at bounding box center [579, 9] width 38 height 12
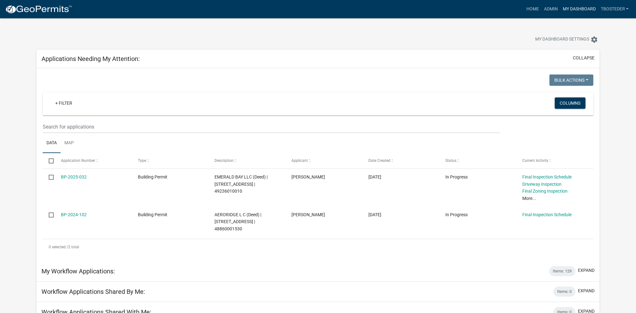
click at [579, 10] on link "My Dashboard" at bounding box center [579, 9] width 38 height 12
click at [458, 34] on div "My Dashboard Settings settings" at bounding box center [485, 40] width 239 height 14
click at [547, 9] on link "Admin" at bounding box center [551, 9] width 19 height 12
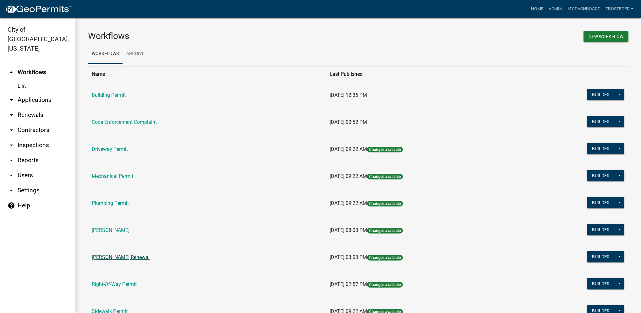
click at [103, 260] on link "[PERSON_NAME] Renewal" at bounding box center [121, 257] width 58 height 6
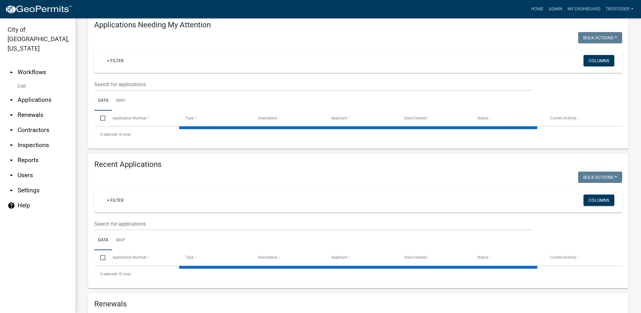
select select "1: 25"
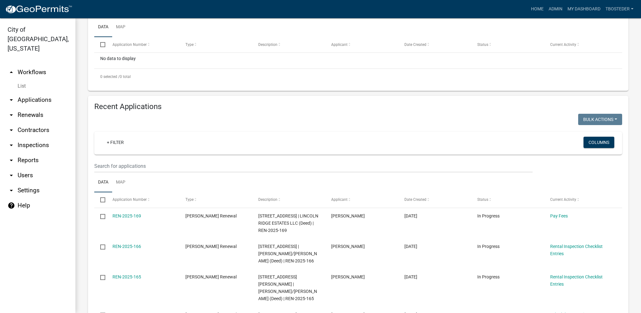
scroll to position [157, 0]
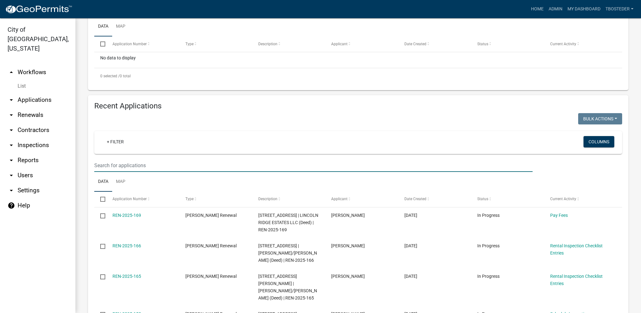
click at [161, 160] on input "text" at bounding box center [313, 165] width 438 height 13
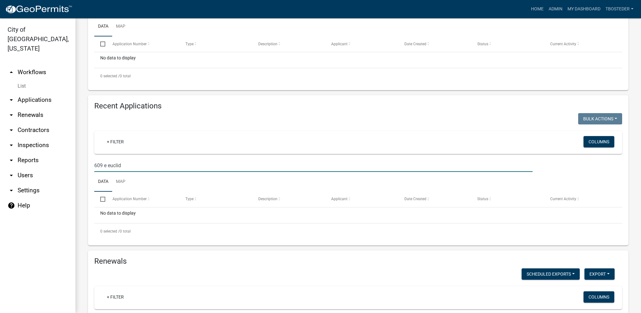
type input "609 e euclid"
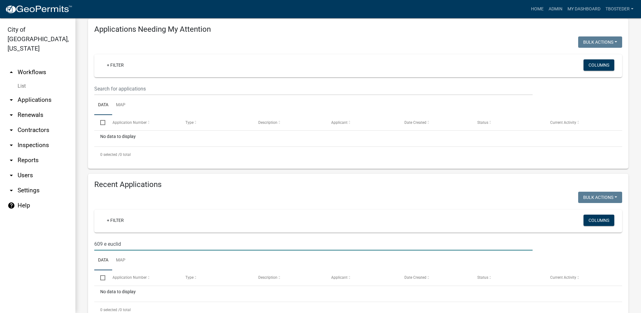
scroll to position [94, 0]
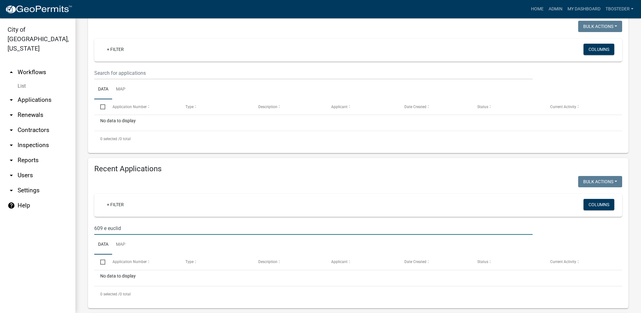
drag, startPoint x: 121, startPoint y: 226, endPoint x: 88, endPoint y: 226, distance: 33.0
click at [88, 226] on div "Recent Applications Bulk Actions Void Expire Lock Withdraw + Filter Columns 609…" at bounding box center [358, 233] width 541 height 150
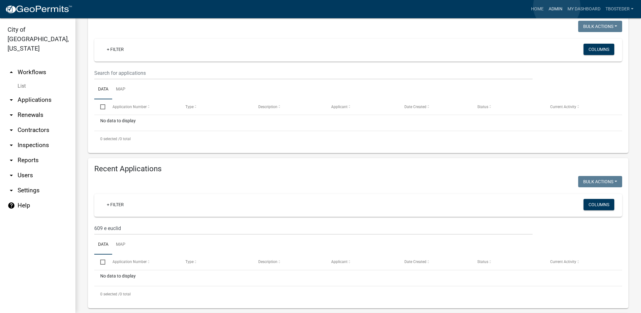
click at [557, 6] on link "Admin" at bounding box center [555, 9] width 19 height 12
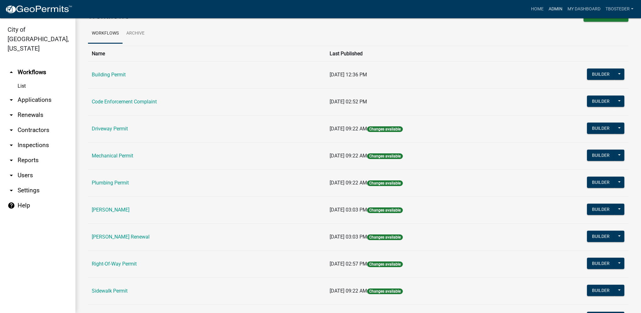
scroll to position [31, 0]
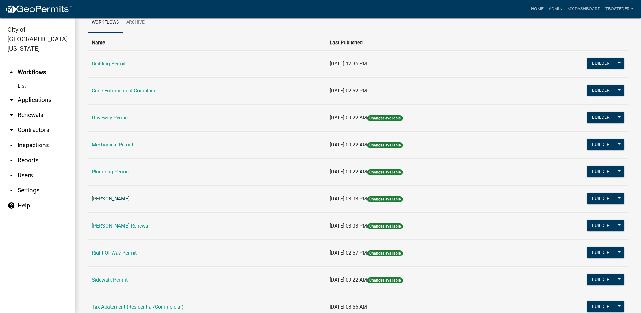
click at [129, 199] on link "[PERSON_NAME]" at bounding box center [111, 199] width 38 height 6
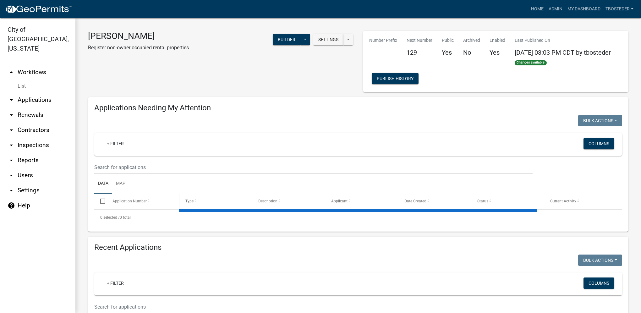
select select "1: 25"
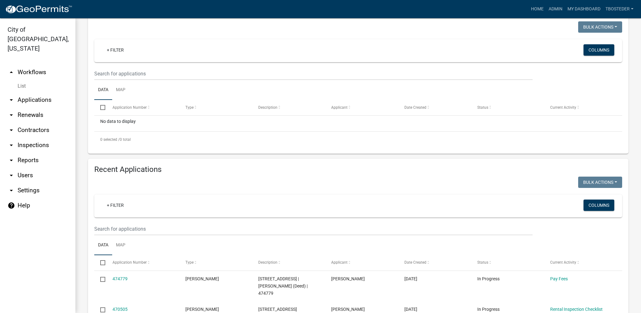
scroll to position [94, 0]
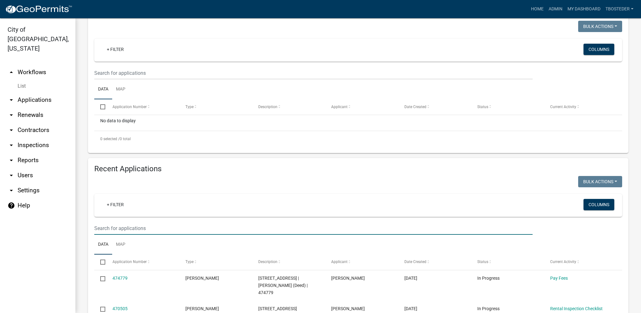
click at [161, 231] on input "text" at bounding box center [313, 228] width 438 height 13
paste input "609 e euclid"
type input "609 e euclid"
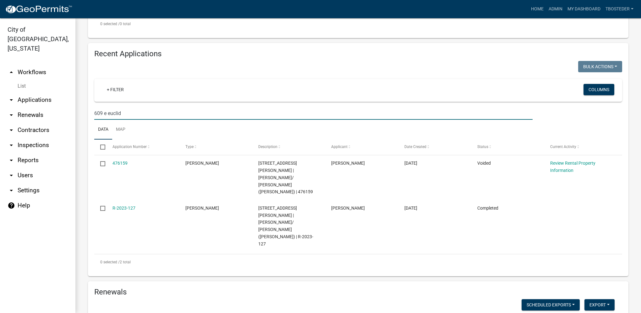
scroll to position [220, 0]
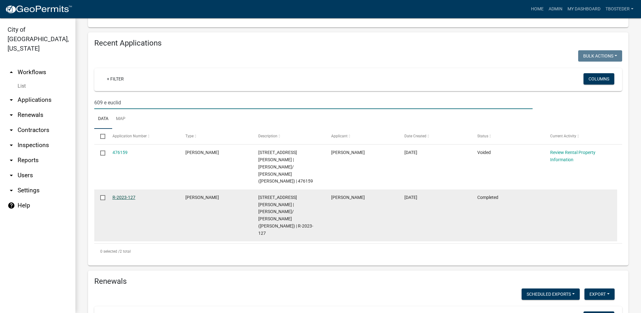
click at [132, 195] on link "R-2023-127" at bounding box center [124, 197] width 23 height 5
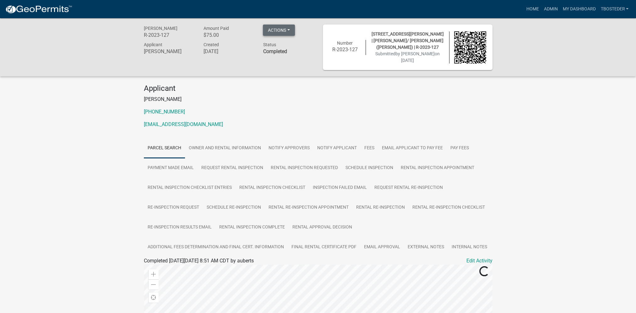
click at [282, 35] on button "Actions" at bounding box center [279, 30] width 32 height 11
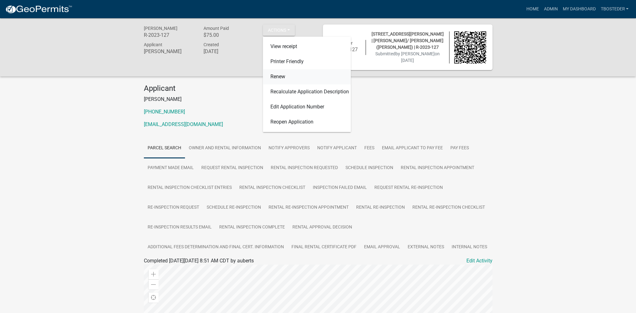
click at [278, 73] on link "Renew" at bounding box center [307, 76] width 88 height 15
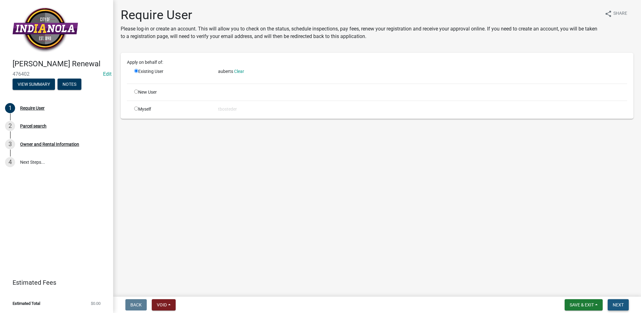
click at [612, 305] on button "Next" at bounding box center [618, 304] width 21 height 11
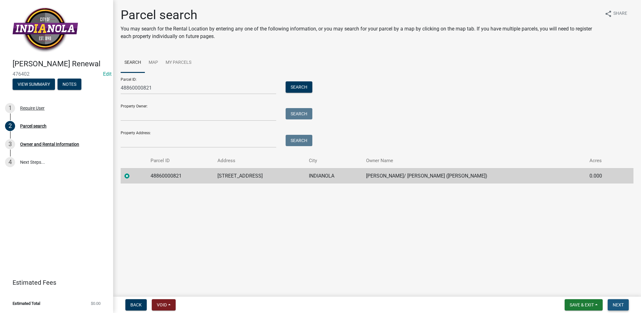
click at [622, 305] on span "Next" at bounding box center [618, 304] width 11 height 5
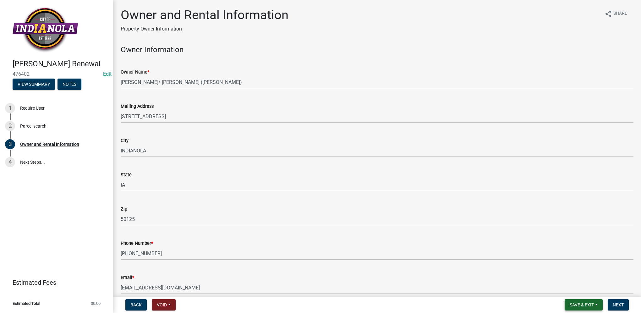
click at [588, 302] on span "Save & Exit" at bounding box center [582, 304] width 24 height 5
click at [586, 293] on button "Save & Exit" at bounding box center [578, 288] width 50 height 15
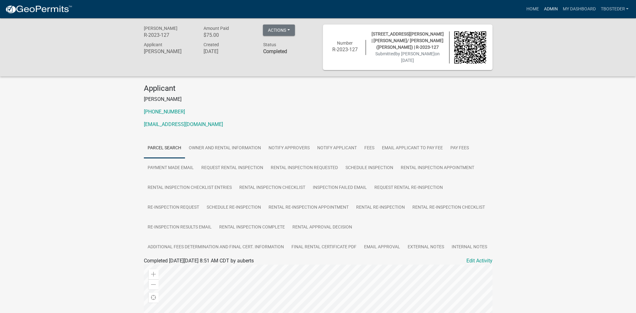
click at [544, 11] on link "Admin" at bounding box center [551, 9] width 19 height 12
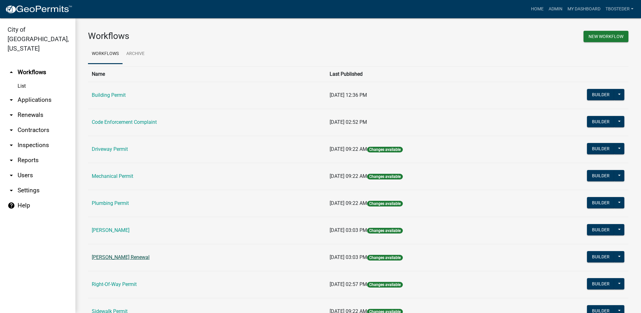
click at [141, 259] on link "[PERSON_NAME] Renewal" at bounding box center [121, 257] width 58 height 6
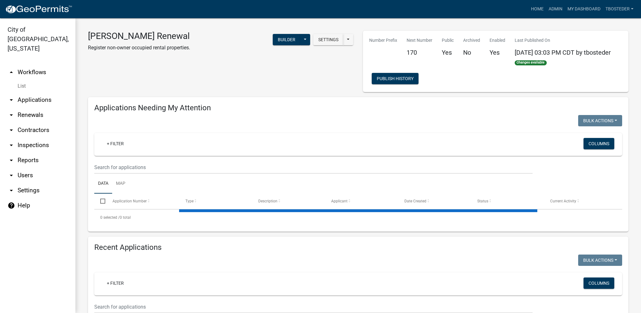
select select "1: 25"
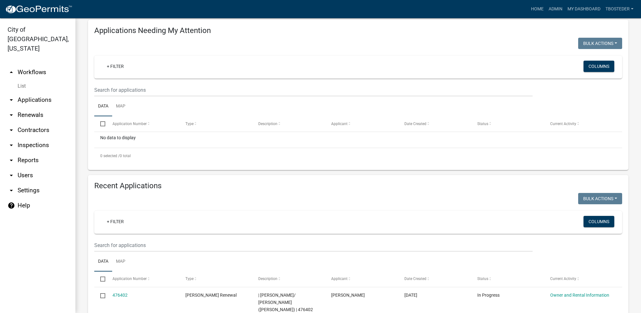
scroll to position [94, 0]
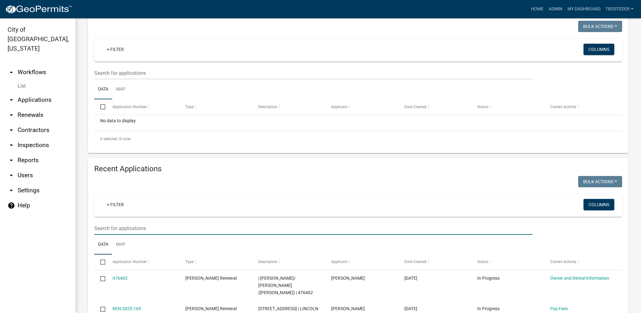
paste input "609 e euclid"
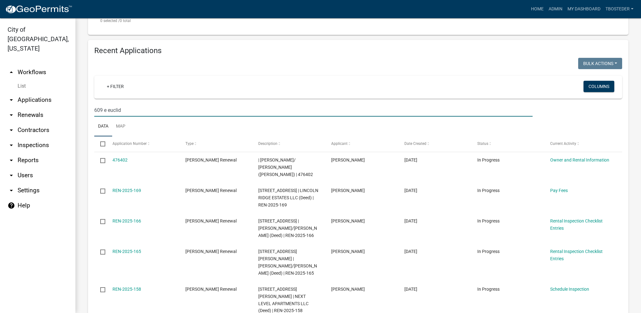
scroll to position [220, 0]
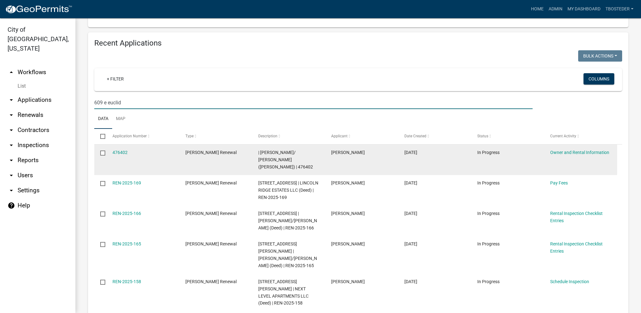
type input "609 e euclid"
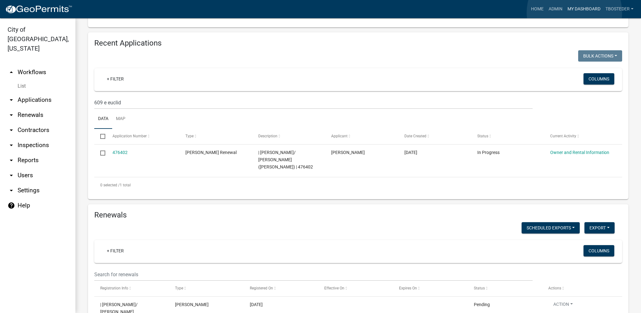
click at [575, 13] on link "My Dashboard" at bounding box center [584, 9] width 38 height 12
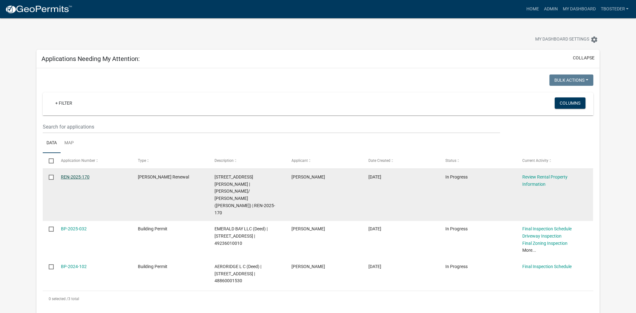
click at [76, 175] on link "REN-2025-170" at bounding box center [75, 176] width 29 height 5
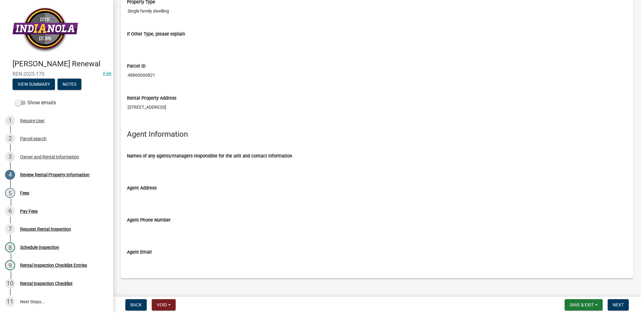
scroll to position [749, 0]
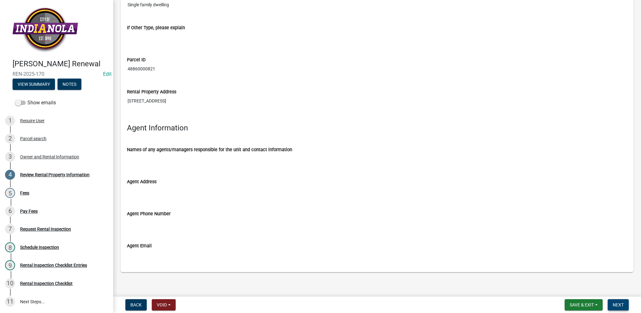
click at [622, 302] on span "Next" at bounding box center [618, 304] width 11 height 5
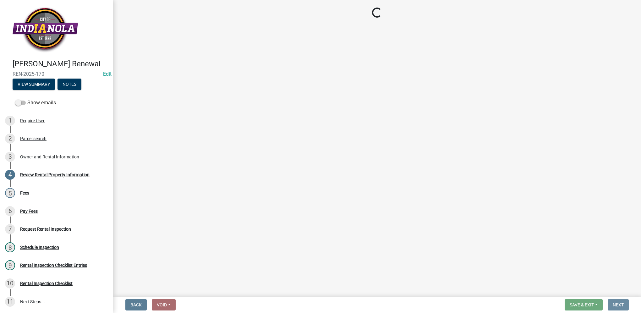
scroll to position [0, 0]
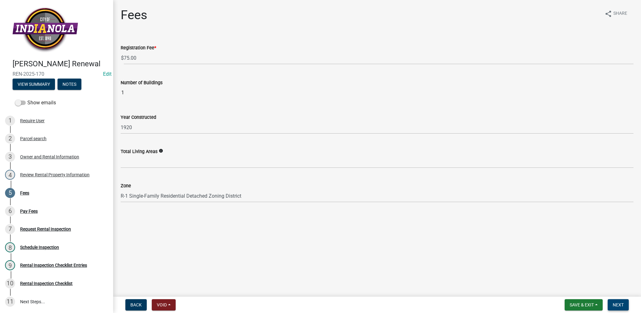
click at [622, 307] on span "Next" at bounding box center [618, 304] width 11 height 5
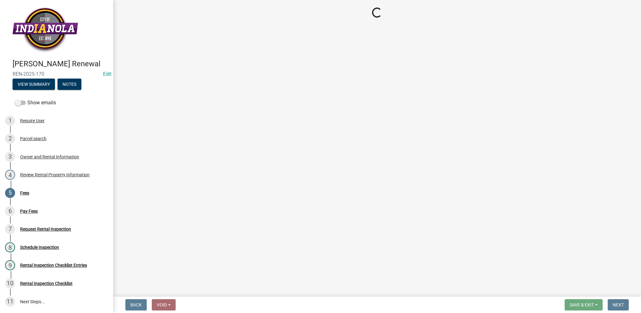
select select "3: 3"
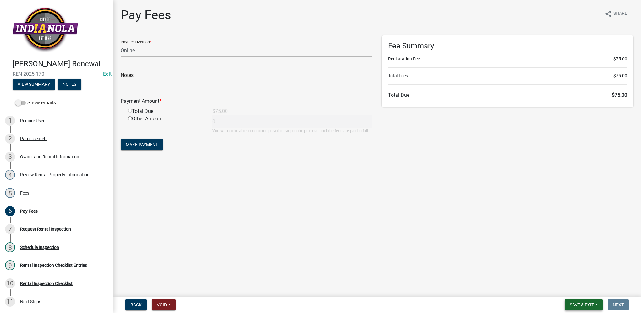
click at [571, 302] on span "Save & Exit" at bounding box center [582, 304] width 24 height 5
click at [575, 292] on button "Save & Exit" at bounding box center [578, 288] width 50 height 15
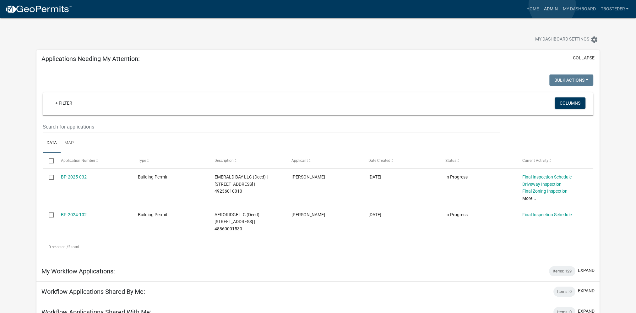
click at [553, 4] on link "Admin" at bounding box center [551, 9] width 19 height 12
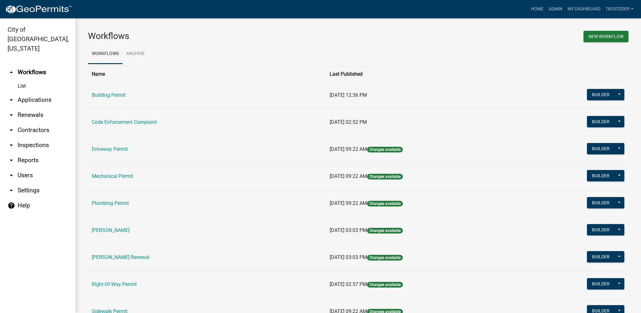
click at [123, 261] on td "[PERSON_NAME] Renewal" at bounding box center [207, 257] width 238 height 27
click at [123, 259] on link "[PERSON_NAME] Renewal" at bounding box center [121, 257] width 58 height 6
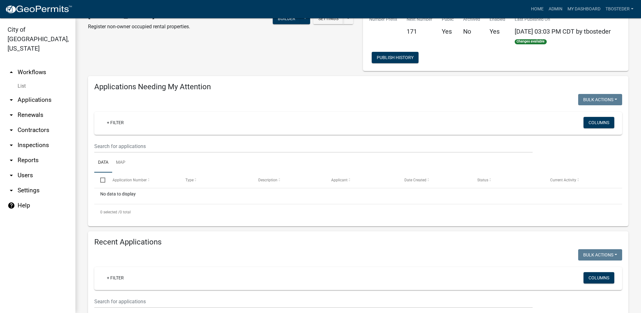
select select "1: 25"
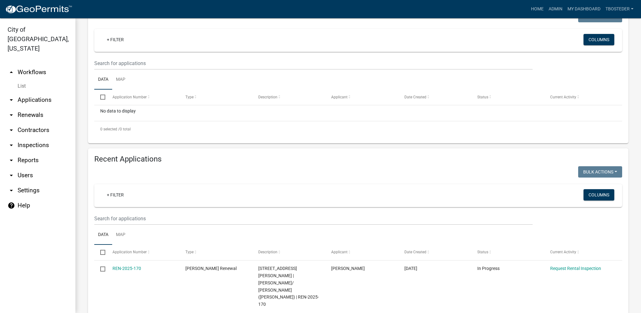
scroll to position [126, 0]
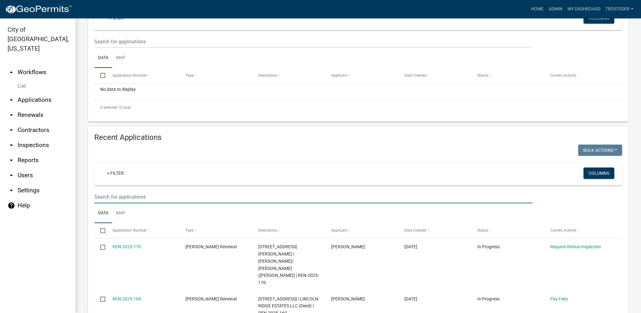
click at [147, 201] on input "text" at bounding box center [313, 196] width 438 height 13
click at [591, 4] on link "My Dashboard" at bounding box center [584, 9] width 38 height 12
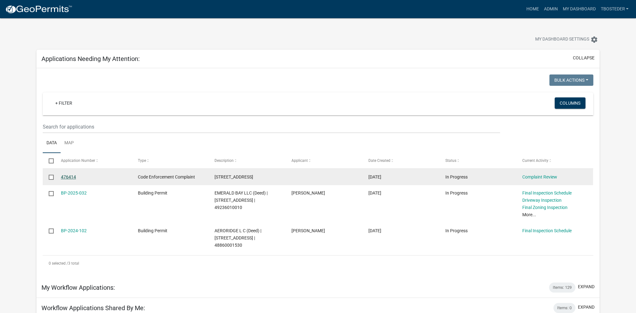
click at [70, 177] on link "476414" at bounding box center [68, 176] width 15 height 5
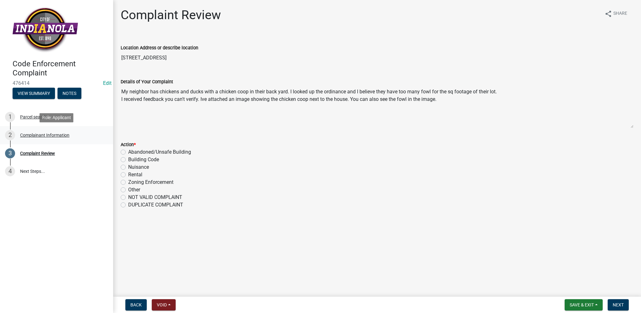
click at [61, 136] on div "Complainant Information" at bounding box center [44, 135] width 49 height 4
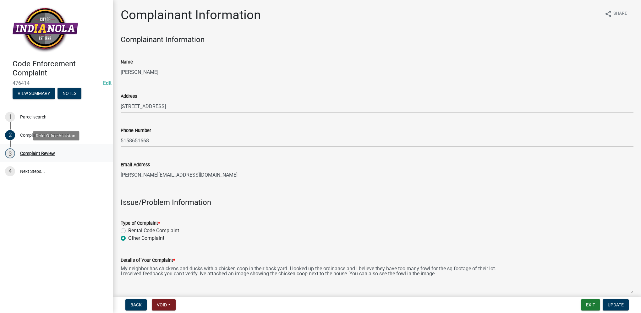
click at [52, 152] on div "Complaint Review" at bounding box center [37, 153] width 35 height 4
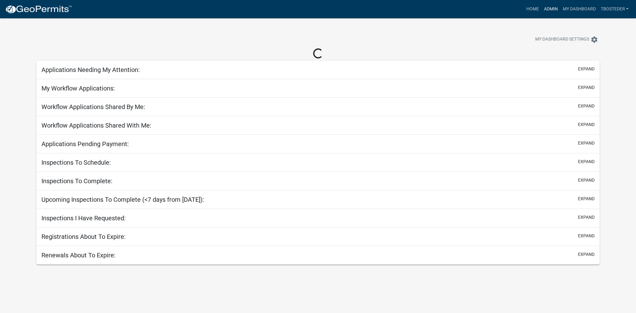
click at [552, 8] on link "Admin" at bounding box center [551, 9] width 19 height 12
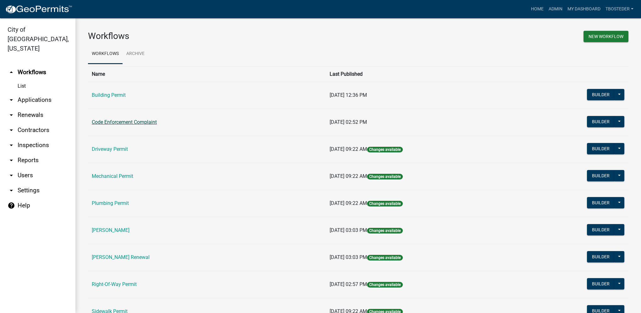
click at [142, 123] on link "Code Enforcement Complaint" at bounding box center [124, 122] width 65 height 6
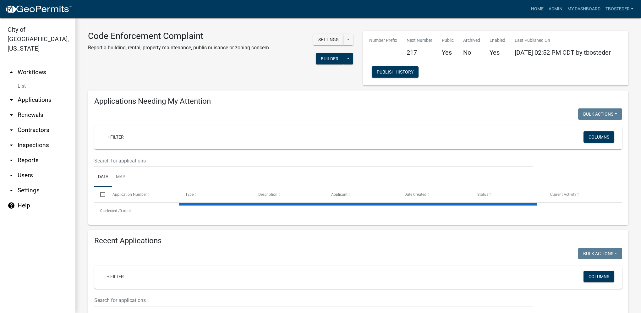
select select "1: 25"
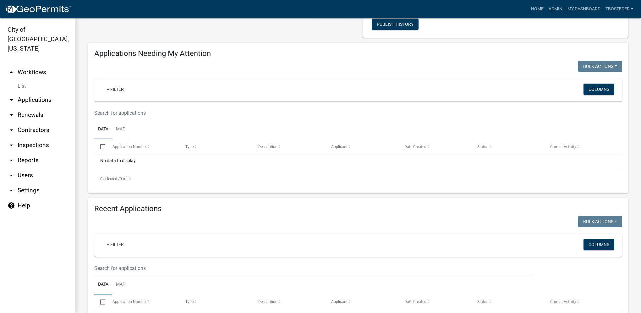
scroll to position [94, 0]
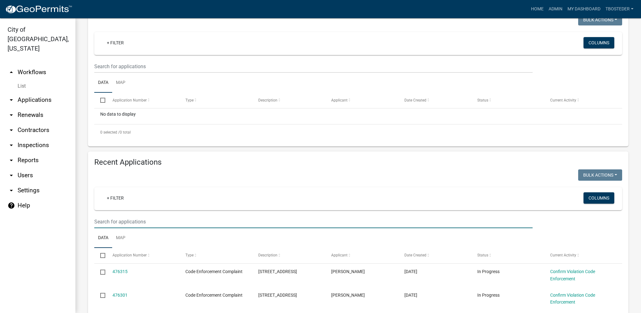
click at [153, 217] on input "text" at bounding box center [313, 221] width 438 height 13
type input "707 n 4th"
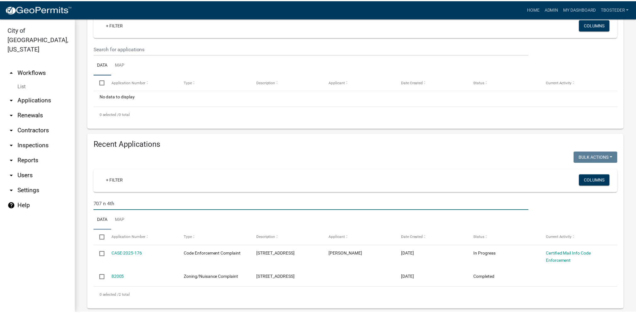
scroll to position [122, 0]
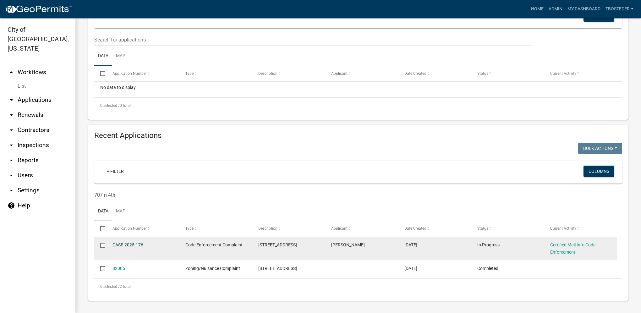
click at [139, 246] on link "CASE-2025-176" at bounding box center [128, 244] width 31 height 5
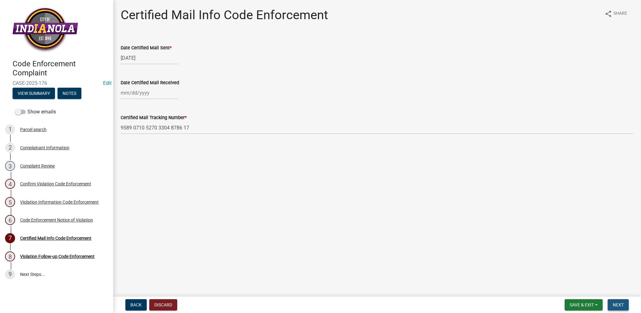
click at [616, 304] on span "Next" at bounding box center [618, 304] width 11 height 5
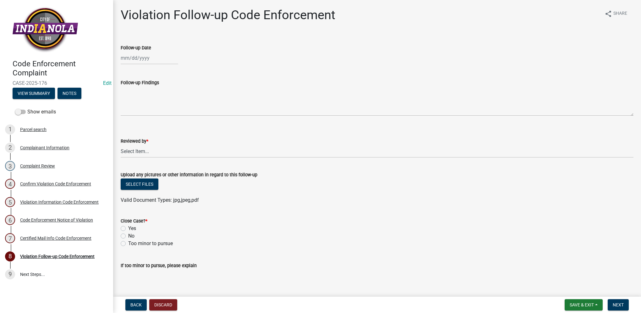
select select "9"
select select "2025"
click at [132, 62] on div "[PERSON_NAME] Feb Mar Apr [PERSON_NAME][DATE] Oct Nov [DATE] 1526 1527 1528 152…" at bounding box center [150, 58] width 58 height 13
click at [148, 99] on div "10" at bounding box center [147, 101] width 10 height 10
type input "[DATE]"
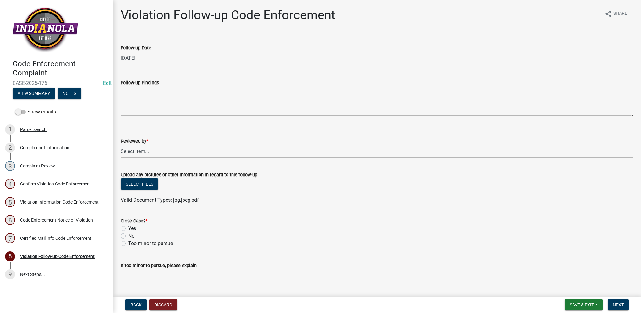
click at [147, 152] on select "Select Item... [PERSON_NAME] [PERSON_NAME] [PERSON_NAME] Other" at bounding box center [377, 151] width 513 height 13
click at [121, 145] on select "Select Item... [PERSON_NAME] [PERSON_NAME] [PERSON_NAME] Other" at bounding box center [377, 151] width 513 height 13
select select "634d5426-b8b3-48ee-aa1e-d523f7499186"
click at [128, 229] on label "Yes" at bounding box center [132, 229] width 8 height 8
click at [128, 229] on input "Yes" at bounding box center [130, 227] width 4 height 4
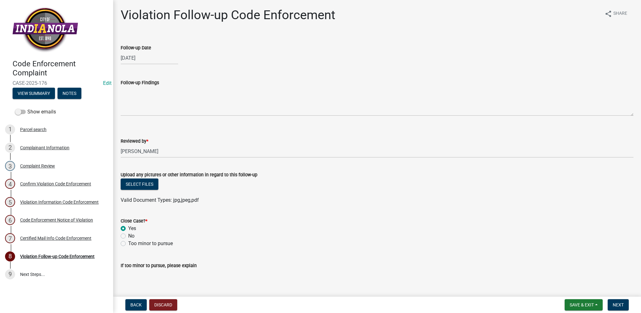
radio input "true"
click at [625, 302] on button "Next" at bounding box center [618, 304] width 21 height 11
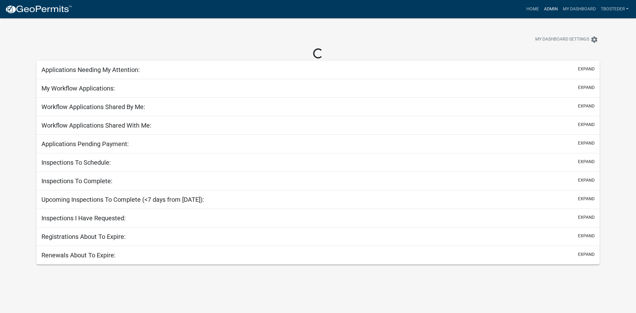
click at [548, 6] on link "Admin" at bounding box center [551, 9] width 19 height 12
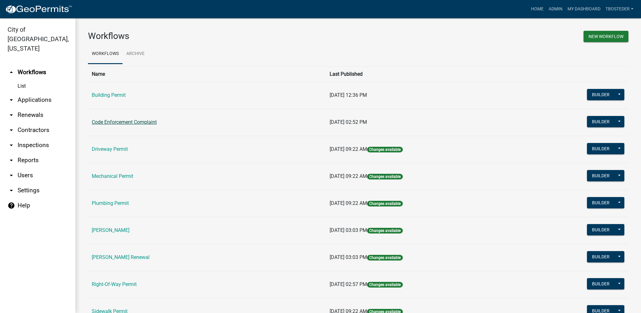
click at [140, 122] on link "Code Enforcement Complaint" at bounding box center [124, 122] width 65 height 6
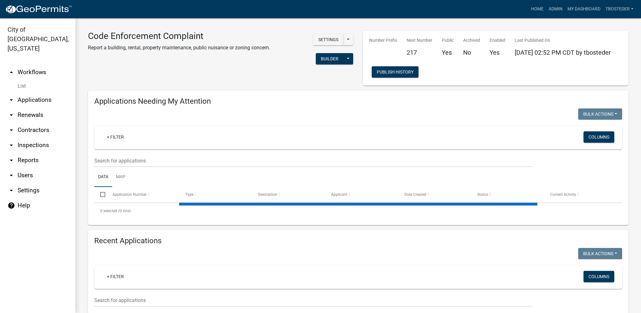
select select "1: 25"
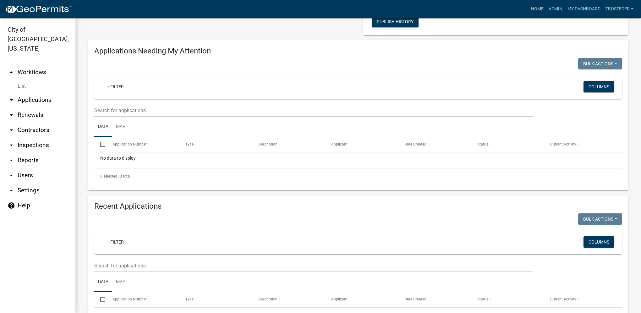
scroll to position [126, 0]
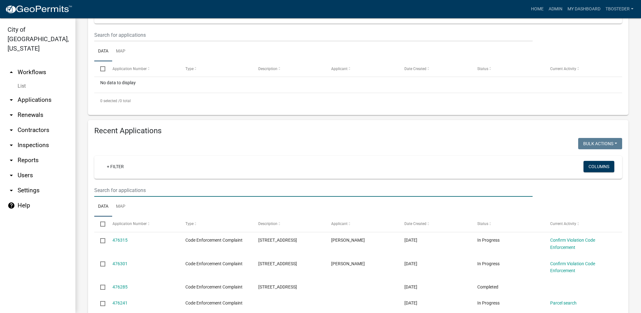
click at [162, 189] on input "text" at bounding box center [313, 190] width 438 height 13
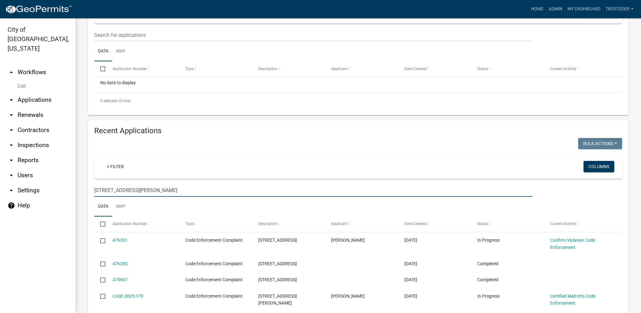
type input "1002 e girard ave"
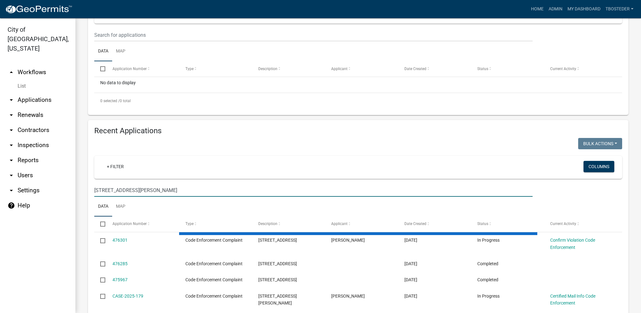
scroll to position [106, 0]
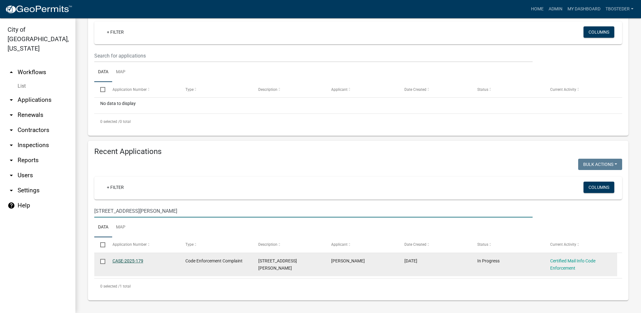
click at [134, 259] on link "CASE-2025-179" at bounding box center [128, 260] width 31 height 5
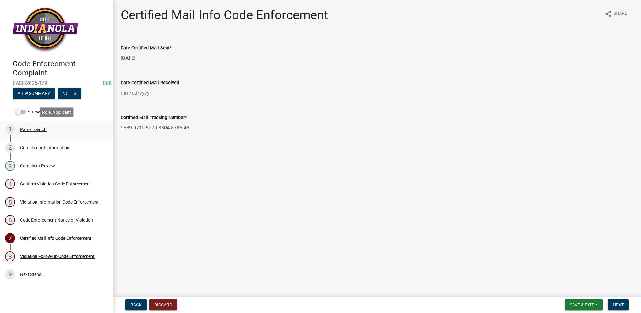
click at [26, 132] on div "Parcel search" at bounding box center [33, 129] width 26 height 4
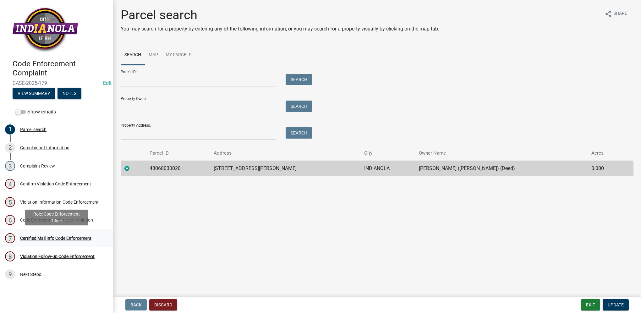
click at [62, 236] on div "Certified Mail Info Code Enforcement" at bounding box center [55, 238] width 71 height 4
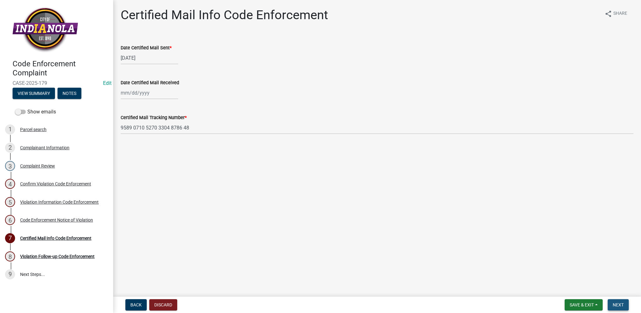
click at [619, 302] on span "Next" at bounding box center [618, 304] width 11 height 5
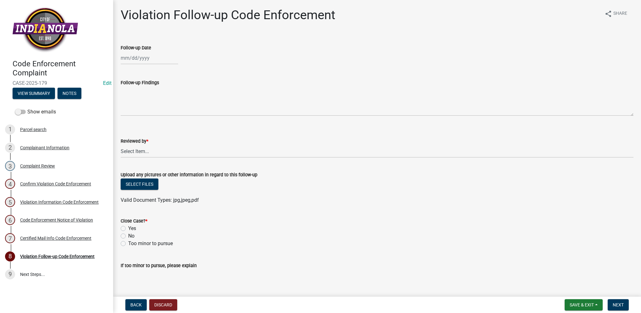
click at [143, 62] on div at bounding box center [150, 58] width 58 height 13
select select "9"
select select "2025"
click at [143, 102] on div "10" at bounding box center [147, 101] width 10 height 10
type input "[DATE]"
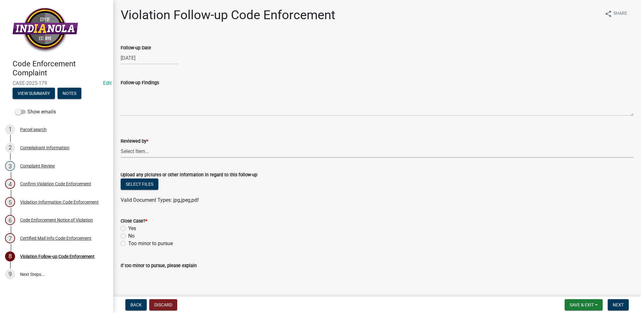
click at [150, 153] on select "Select Item... [PERSON_NAME] [PERSON_NAME] [PERSON_NAME] Other" at bounding box center [377, 151] width 513 height 13
click at [121, 145] on select "Select Item... [PERSON_NAME] [PERSON_NAME] [PERSON_NAME] Other" at bounding box center [377, 151] width 513 height 13
select select "634d5426-b8b3-48ee-aa1e-d523f7499186"
click at [128, 229] on label "Yes" at bounding box center [132, 229] width 8 height 8
click at [128, 229] on input "Yes" at bounding box center [130, 227] width 4 height 4
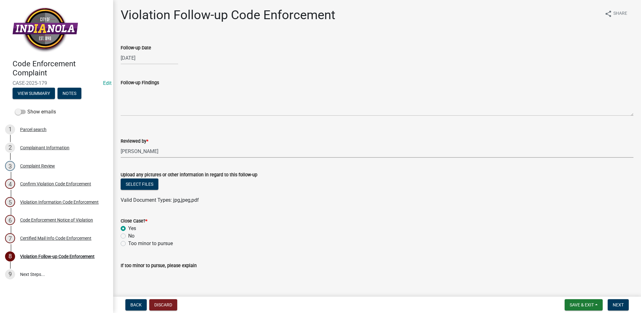
radio input "true"
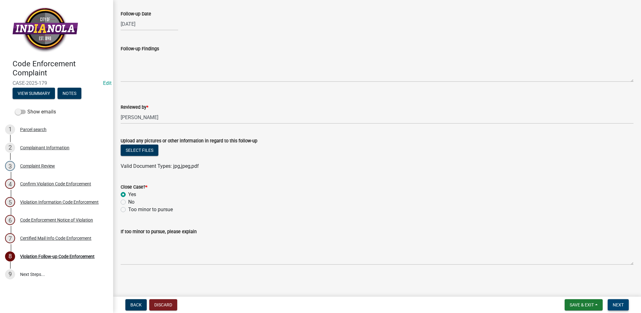
scroll to position [34, 0]
click at [616, 308] on button "Next" at bounding box center [618, 304] width 21 height 11
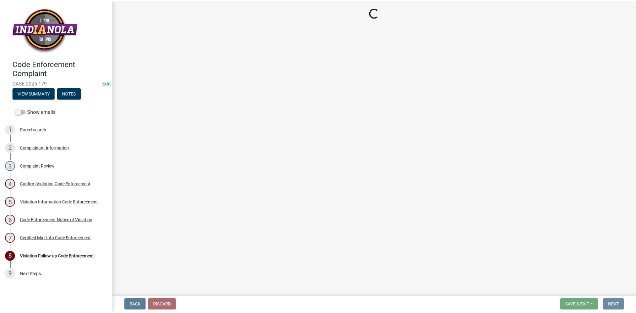
scroll to position [0, 0]
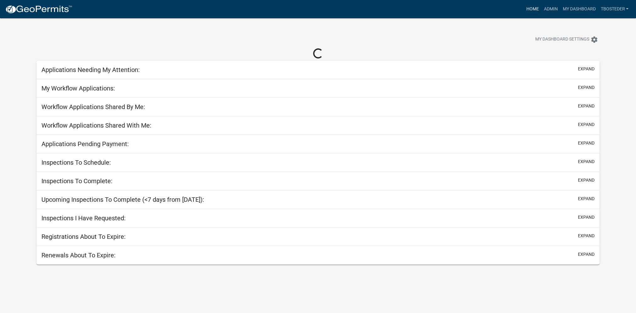
click at [537, 8] on link "Home" at bounding box center [533, 9] width 18 height 12
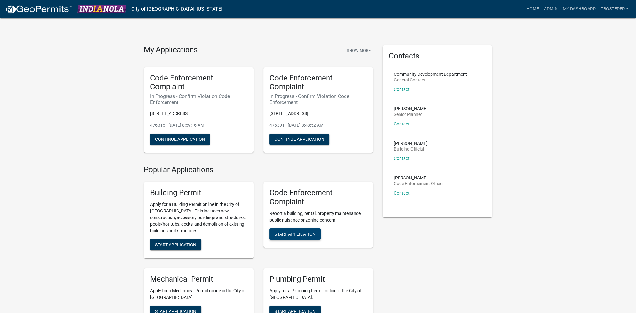
click at [308, 231] on button "Start Application" at bounding box center [295, 233] width 51 height 11
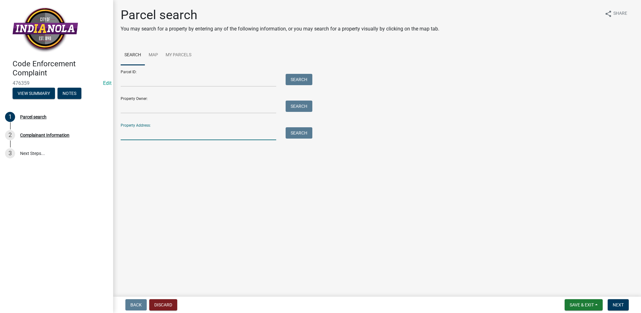
click at [166, 133] on input "Property Address:" at bounding box center [199, 133] width 156 height 13
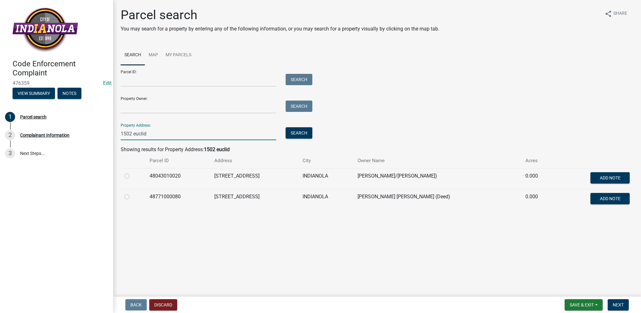
type input "1502 euclid"
click at [132, 172] on label at bounding box center [132, 172] width 0 height 0
click at [132, 176] on input "radio" at bounding box center [134, 174] width 4 height 4
radio input "true"
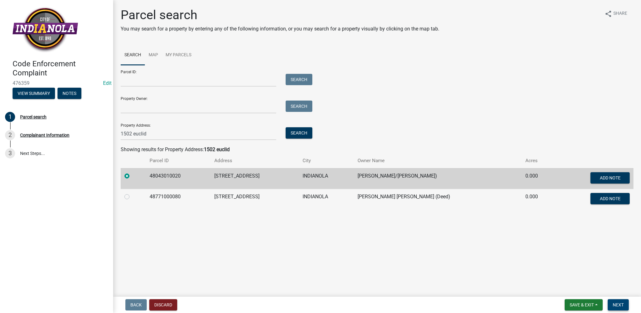
click at [624, 305] on span "Next" at bounding box center [618, 304] width 11 height 5
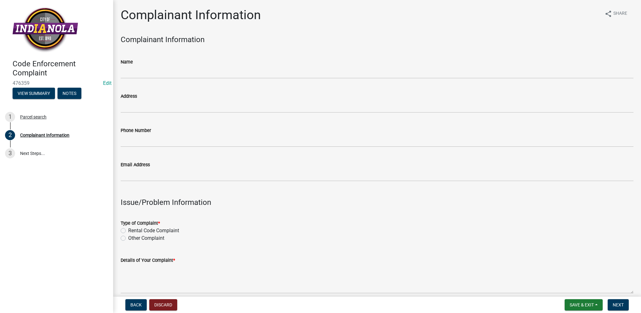
click at [128, 239] on label "Other Complaint" at bounding box center [146, 238] width 36 height 8
click at [128, 239] on input "Other Complaint" at bounding box center [130, 236] width 4 height 4
radio input "true"
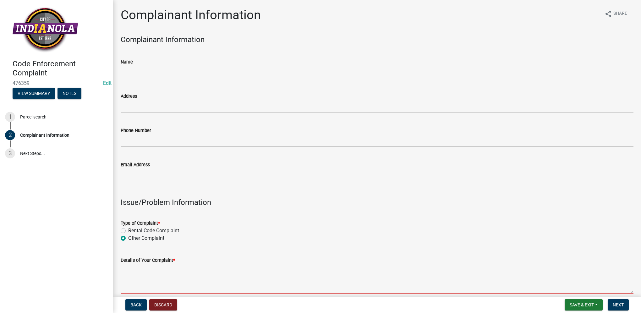
click at [129, 272] on textarea "Details of Your Complaint *" at bounding box center [377, 279] width 513 height 30
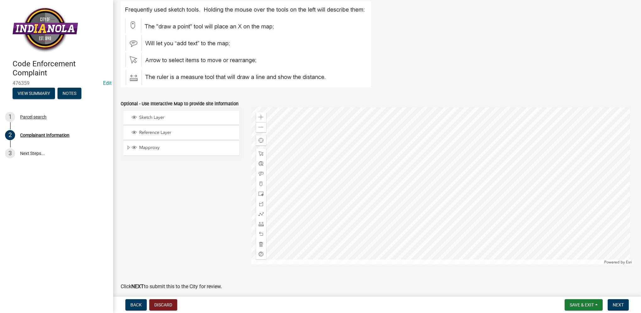
scroll to position [716, 0]
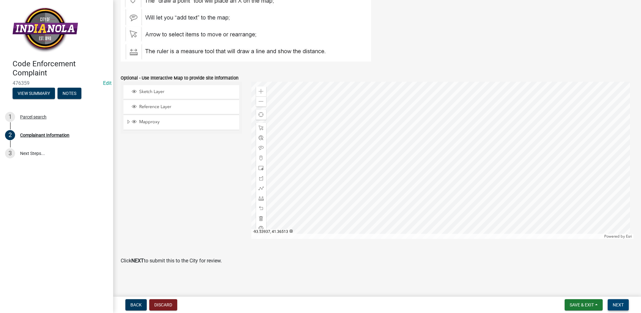
type textarea "illegal fence"
click at [621, 308] on button "Next" at bounding box center [618, 304] width 21 height 11
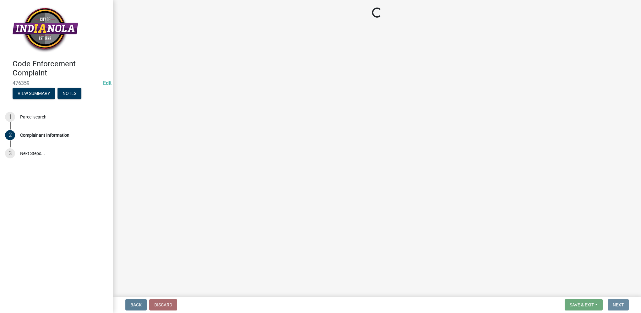
scroll to position [0, 0]
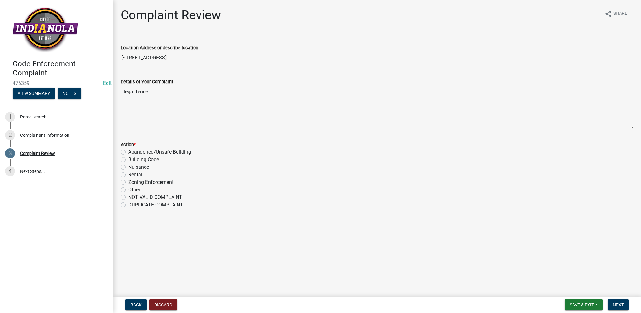
click at [128, 168] on label "Nuisance" at bounding box center [138, 167] width 21 height 8
click at [128, 168] on input "Nuisance" at bounding box center [130, 165] width 4 height 4
radio input "true"
click at [613, 307] on button "Next" at bounding box center [618, 304] width 21 height 11
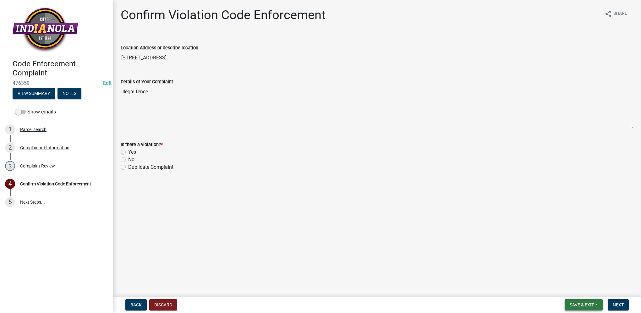
click at [572, 301] on button "Save & Exit" at bounding box center [584, 304] width 38 height 11
click at [572, 288] on button "Save & Exit" at bounding box center [578, 288] width 50 height 15
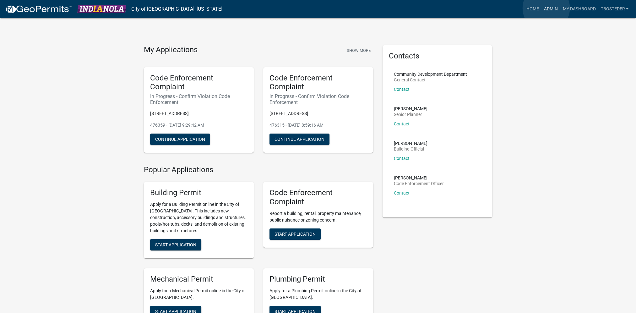
click at [547, 8] on link "Admin" at bounding box center [551, 9] width 19 height 12
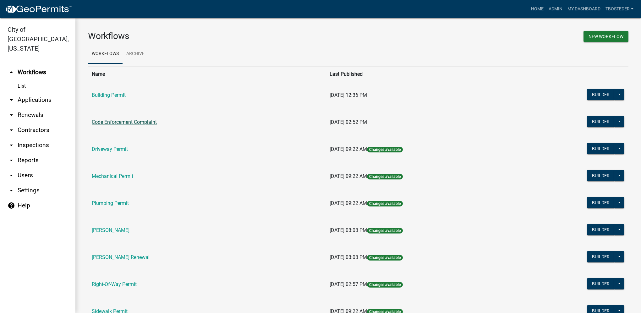
click at [125, 121] on link "Code Enforcement Complaint" at bounding box center [124, 122] width 65 height 6
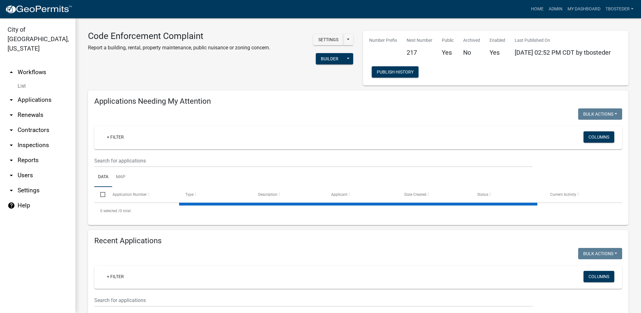
select select "1: 25"
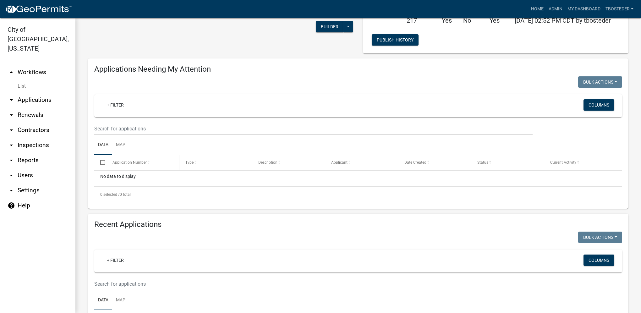
scroll to position [94, 0]
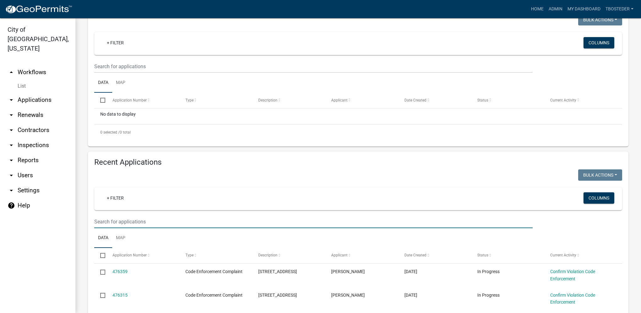
click at [153, 223] on input "text" at bounding box center [313, 221] width 438 height 13
type input "1207 e kentucky"
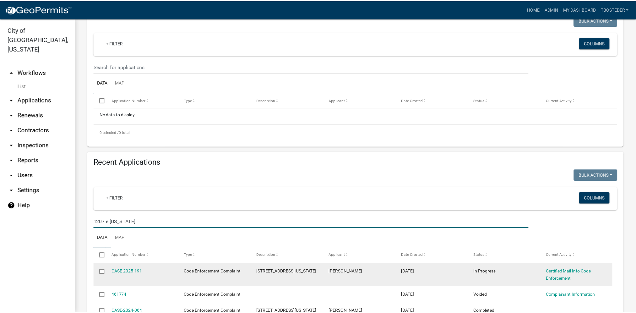
scroll to position [126, 0]
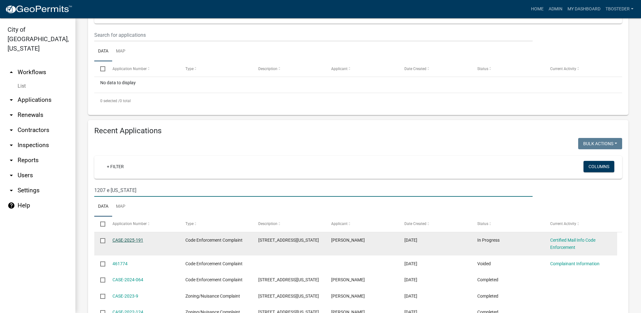
click at [130, 242] on link "CASE-2025-191" at bounding box center [128, 240] width 31 height 5
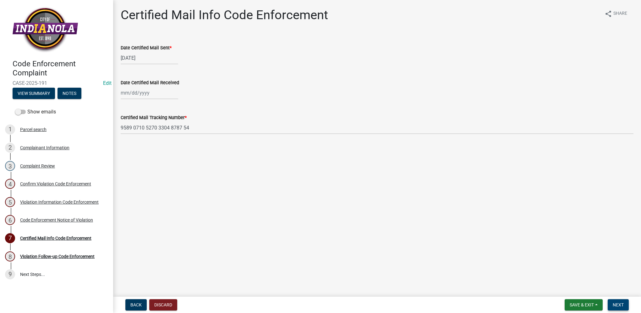
click at [617, 303] on span "Next" at bounding box center [618, 304] width 11 height 5
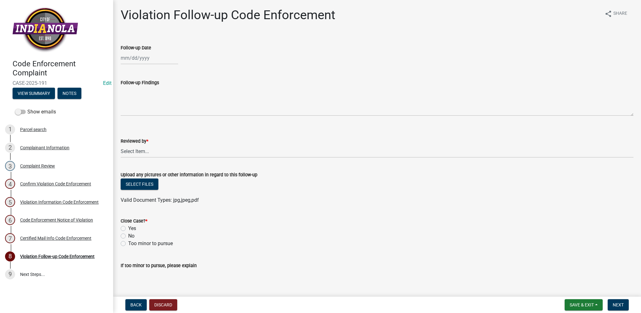
click at [163, 64] on div at bounding box center [150, 58] width 58 height 13
select select "9"
select select "2025"
click at [148, 102] on div "10" at bounding box center [147, 101] width 10 height 10
type input "[DATE]"
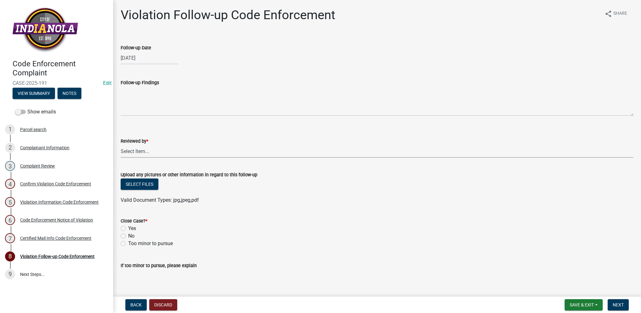
click at [147, 152] on select "Select Item... [PERSON_NAME] [PERSON_NAME] [PERSON_NAME] Other" at bounding box center [377, 151] width 513 height 13
click at [121, 145] on select "Select Item... [PERSON_NAME] [PERSON_NAME] [PERSON_NAME] Other" at bounding box center [377, 151] width 513 height 13
select select "634d5426-b8b3-48ee-aa1e-d523f7499186"
click at [127, 229] on div "Yes" at bounding box center [377, 229] width 513 height 8
click at [128, 227] on label "Yes" at bounding box center [132, 229] width 8 height 8
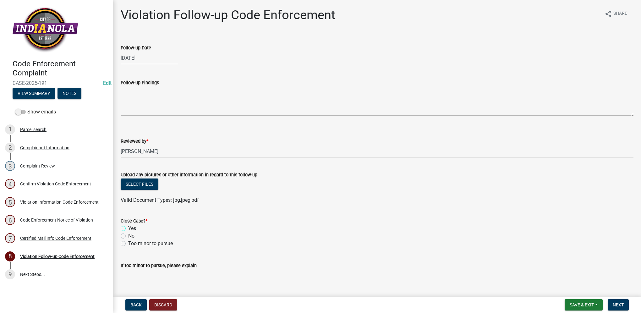
click at [128, 227] on input "Yes" at bounding box center [130, 227] width 4 height 4
radio input "true"
click at [621, 305] on span "Next" at bounding box center [618, 304] width 11 height 5
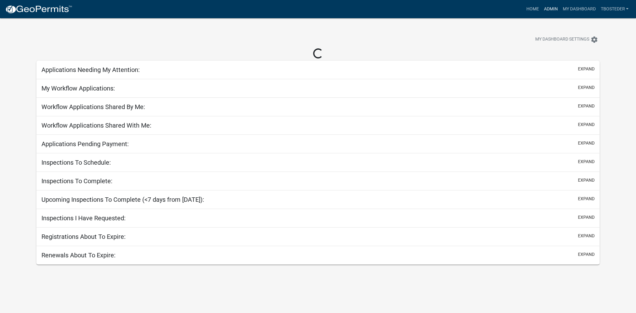
click at [555, 9] on link "Admin" at bounding box center [551, 9] width 19 height 12
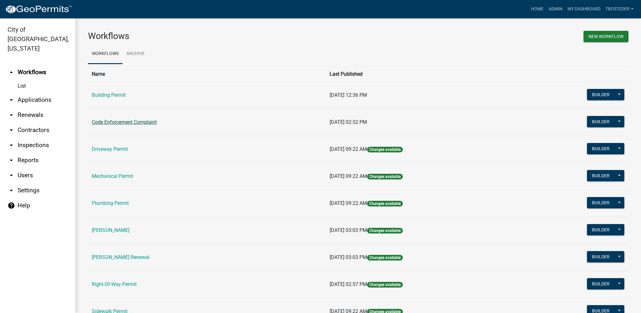
click at [151, 123] on link "Code Enforcement Complaint" at bounding box center [124, 122] width 65 height 6
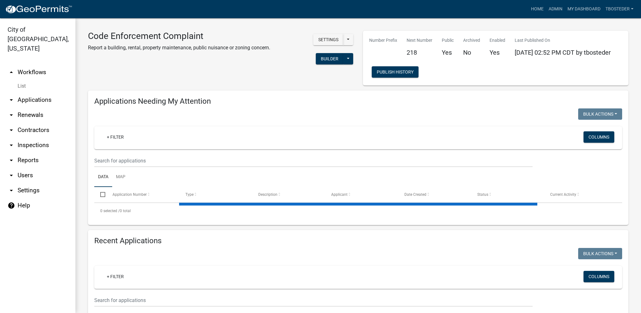
select select "1: 25"
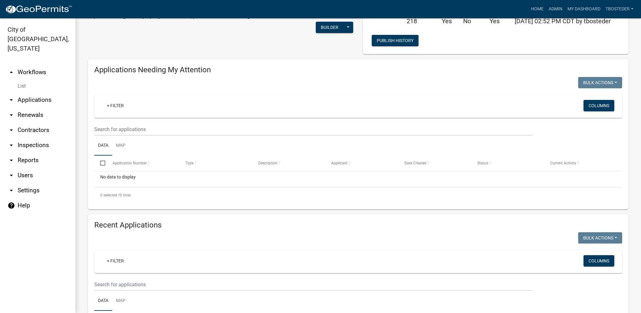
scroll to position [63, 0]
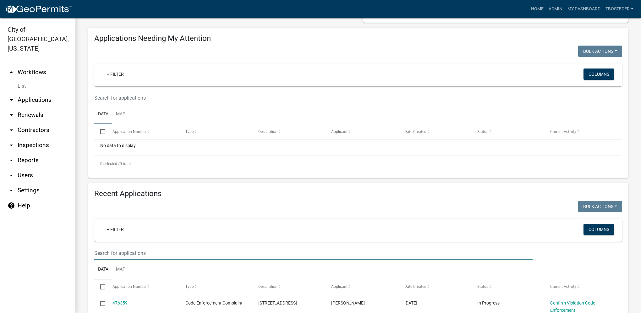
click at [133, 257] on input "text" at bounding box center [313, 253] width 438 height 13
type input "48870190655"
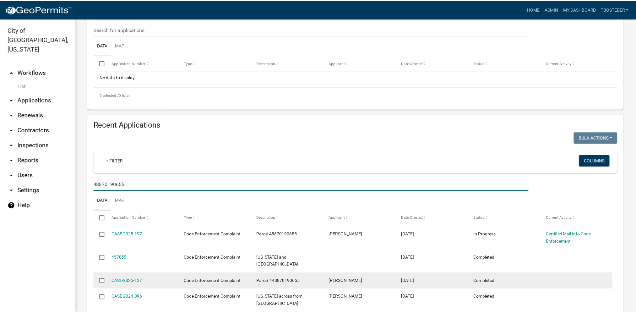
scroll to position [157, 0]
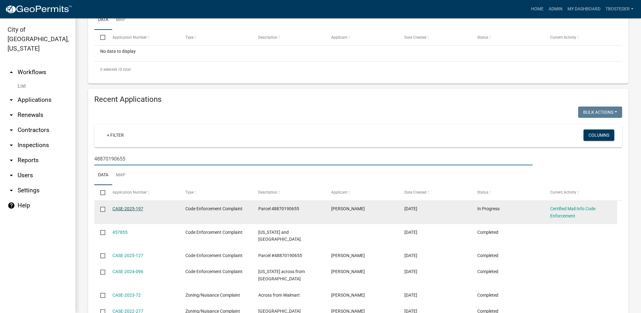
click at [136, 208] on link "CASE-2025-197" at bounding box center [128, 208] width 31 height 5
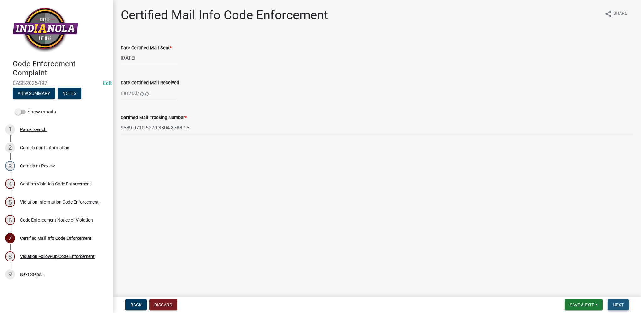
click at [610, 303] on button "Next" at bounding box center [618, 304] width 21 height 11
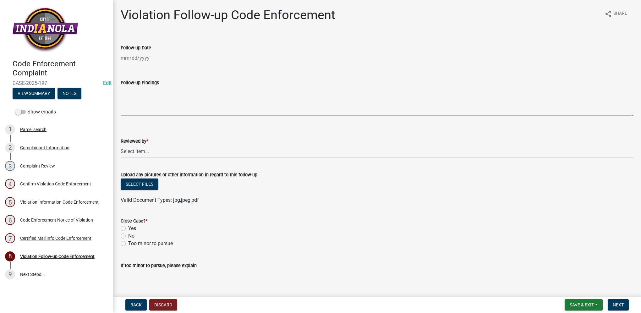
click at [129, 65] on wm-data-entity-input "Follow-up Date" at bounding box center [377, 52] width 513 height 35
select select "9"
select select "2025"
click at [129, 63] on div "[PERSON_NAME] Feb Mar Apr [PERSON_NAME][DATE] Oct Nov [DATE] 1526 1527 1528 152…" at bounding box center [150, 58] width 58 height 13
click at [147, 105] on div "10" at bounding box center [147, 101] width 10 height 10
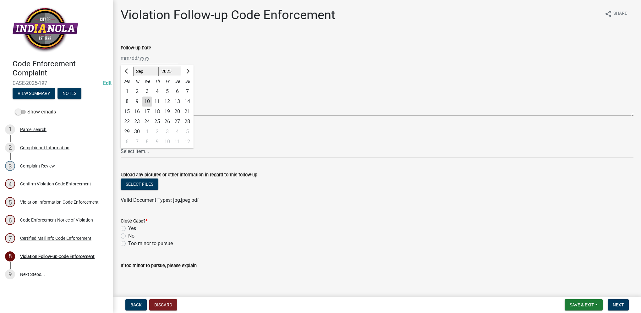
type input "[DATE]"
click at [142, 145] on div "Reviewed by *" at bounding box center [377, 141] width 513 height 8
click at [142, 151] on select "Select Item... [PERSON_NAME] [PERSON_NAME] [PERSON_NAME] Other" at bounding box center [377, 151] width 513 height 13
click at [121, 145] on select "Select Item... [PERSON_NAME] [PERSON_NAME] [PERSON_NAME] Other" at bounding box center [377, 151] width 513 height 13
select select "634d5426-b8b3-48ee-aa1e-d523f7499186"
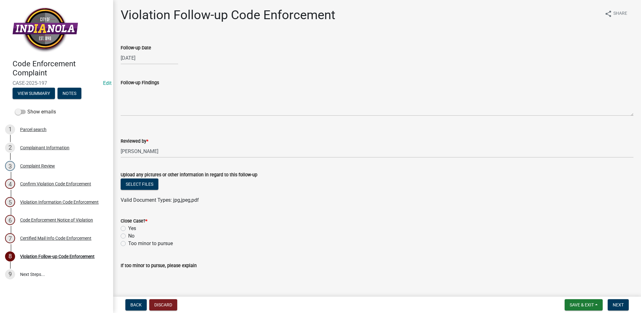
click at [128, 227] on label "Yes" at bounding box center [132, 229] width 8 height 8
click at [128, 227] on input "Yes" at bounding box center [130, 227] width 4 height 4
radio input "true"
click at [620, 303] on span "Next" at bounding box center [618, 304] width 11 height 5
